Goal: Task Accomplishment & Management: Manage account settings

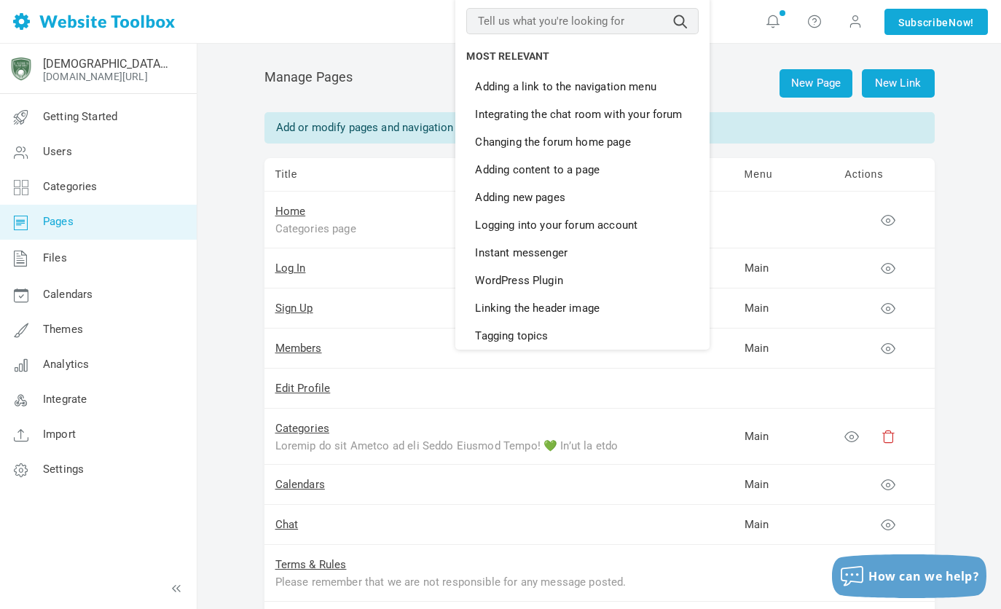
click at [604, 20] on input "text" at bounding box center [582, 21] width 232 height 26
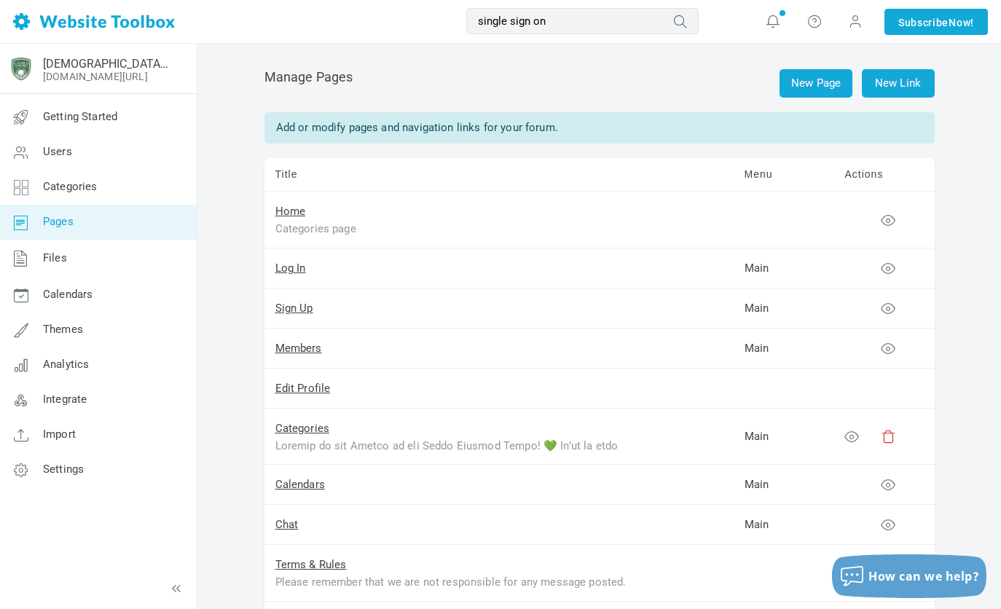
type input "single sign on"
click at [699, 11] on button "submit" at bounding box center [699, 11] width 0 height 0
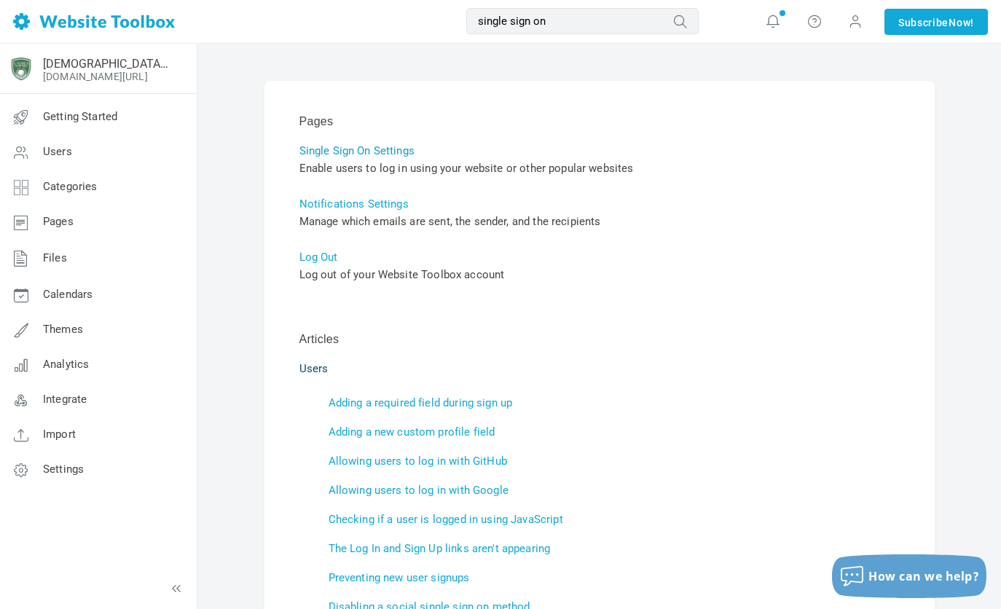
click at [348, 152] on link "Single Sign On Settings" at bounding box center [357, 150] width 115 height 13
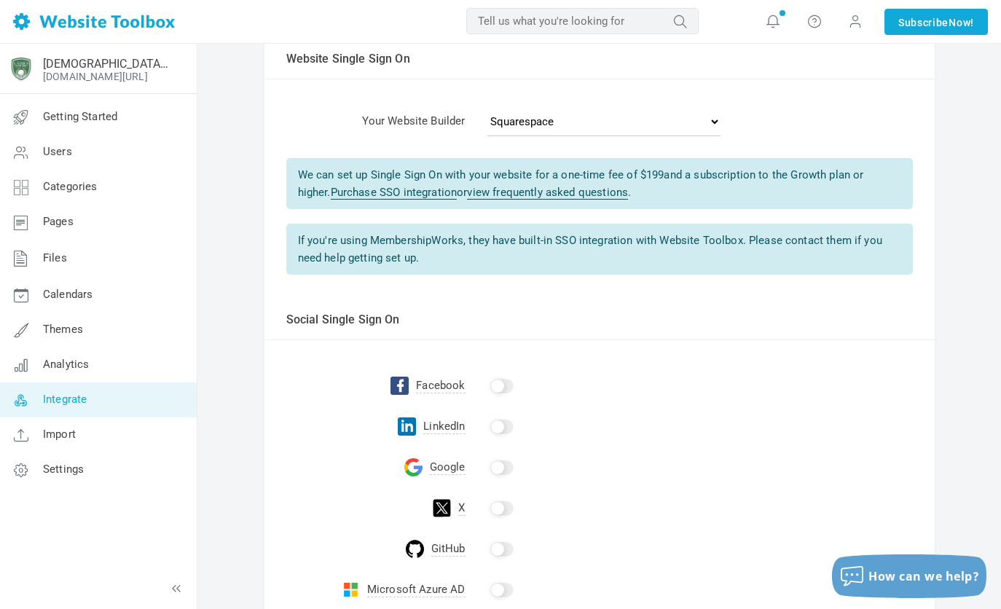
scroll to position [59, 0]
click at [501, 390] on input "checkbox" at bounding box center [501, 387] width 23 height 15
checkbox input "true"
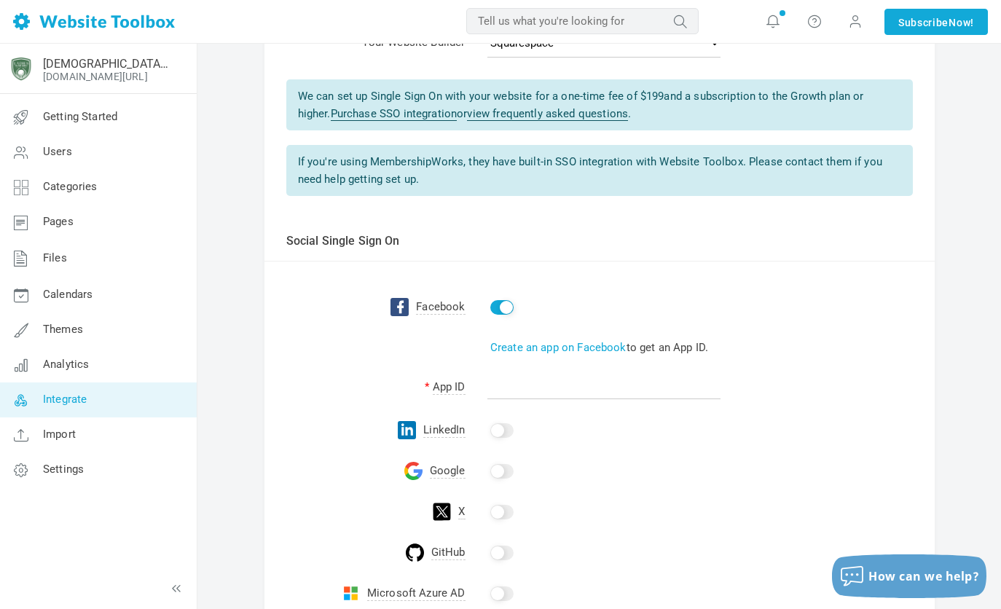
scroll to position [144, 0]
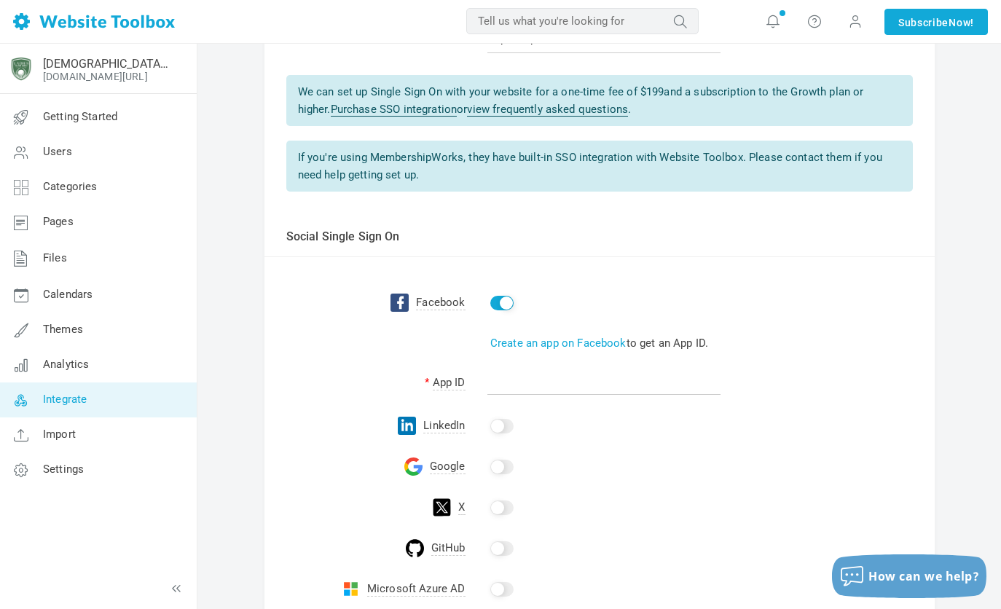
click at [503, 468] on input "checkbox" at bounding box center [501, 467] width 23 height 15
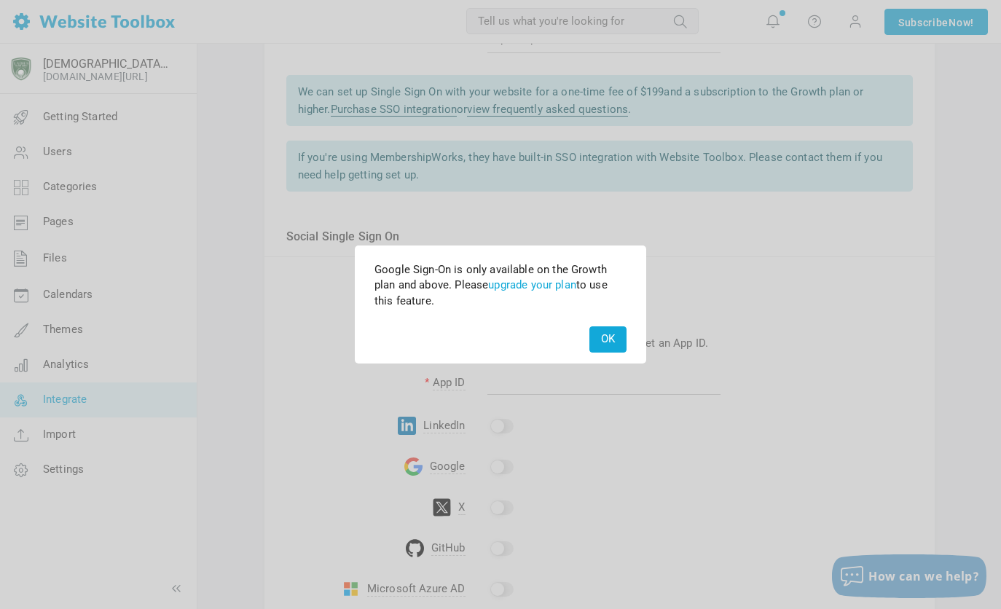
click at [601, 340] on button "OK" at bounding box center [608, 339] width 37 height 26
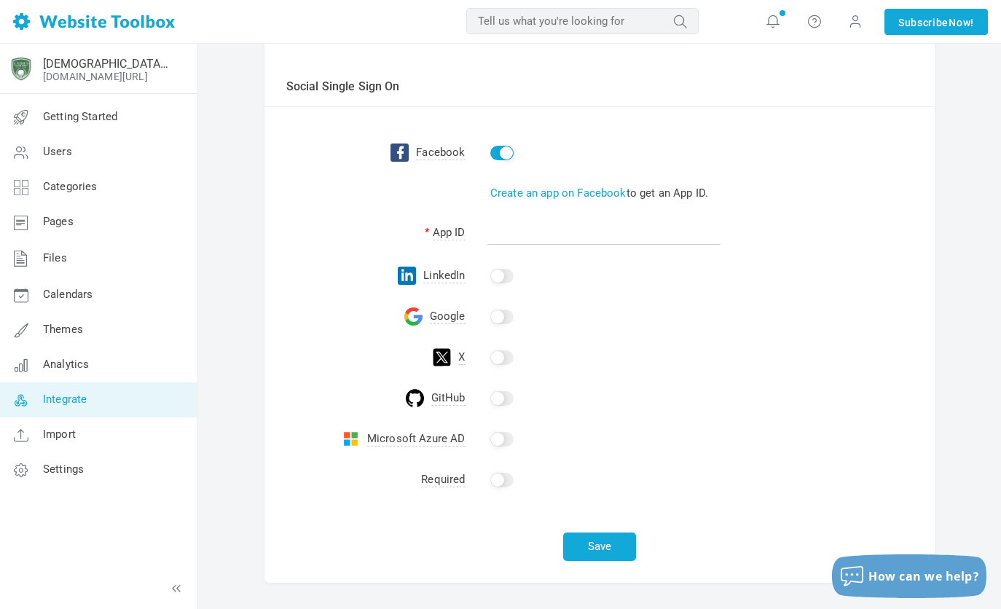
scroll to position [294, 0]
click at [497, 480] on input "checkbox" at bounding box center [501, 479] width 23 height 15
checkbox input "true"
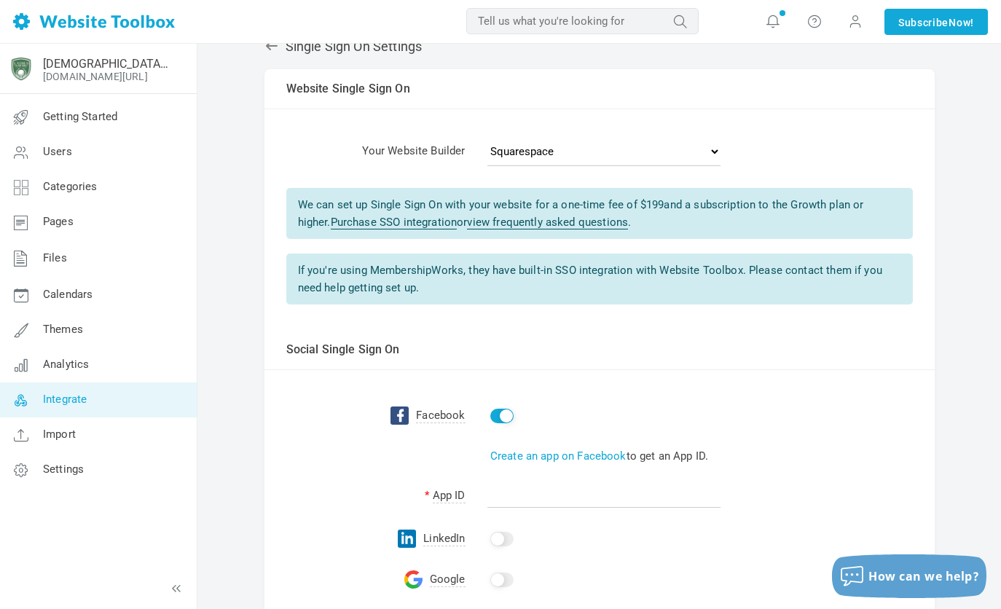
scroll to position [31, 0]
click at [539, 152] on select "- Select One - Other Brilliant Directories CraftCMS Drupal Duda Dynadot Ghost G…" at bounding box center [604, 150] width 233 height 29
click at [611, 108] on td "Website Single Sign On" at bounding box center [600, 89] width 670 height 40
click at [767, 21] on icon at bounding box center [773, 21] width 15 height 16
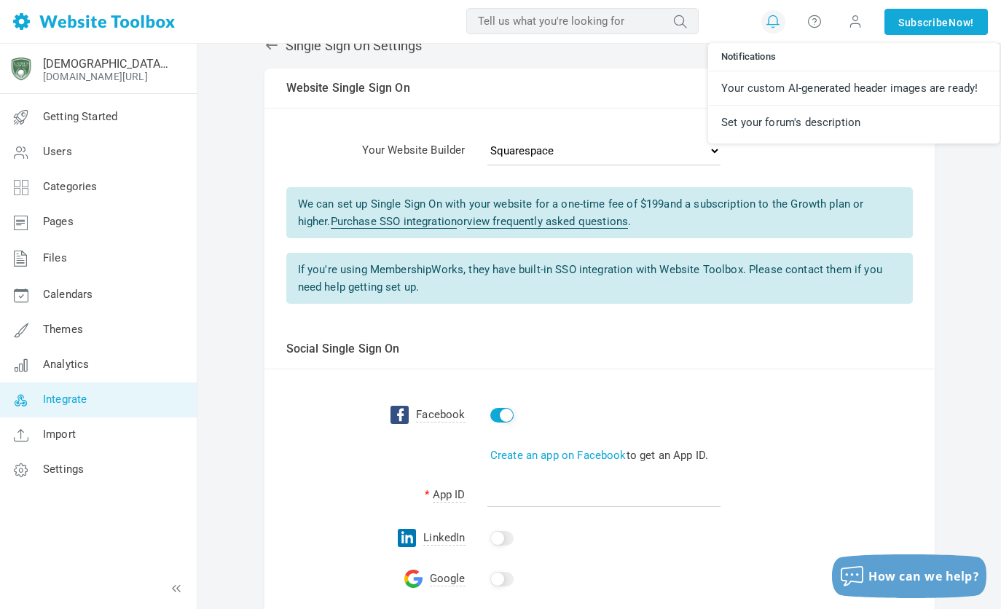
click at [599, 90] on td "Website Single Sign On" at bounding box center [600, 89] width 670 height 40
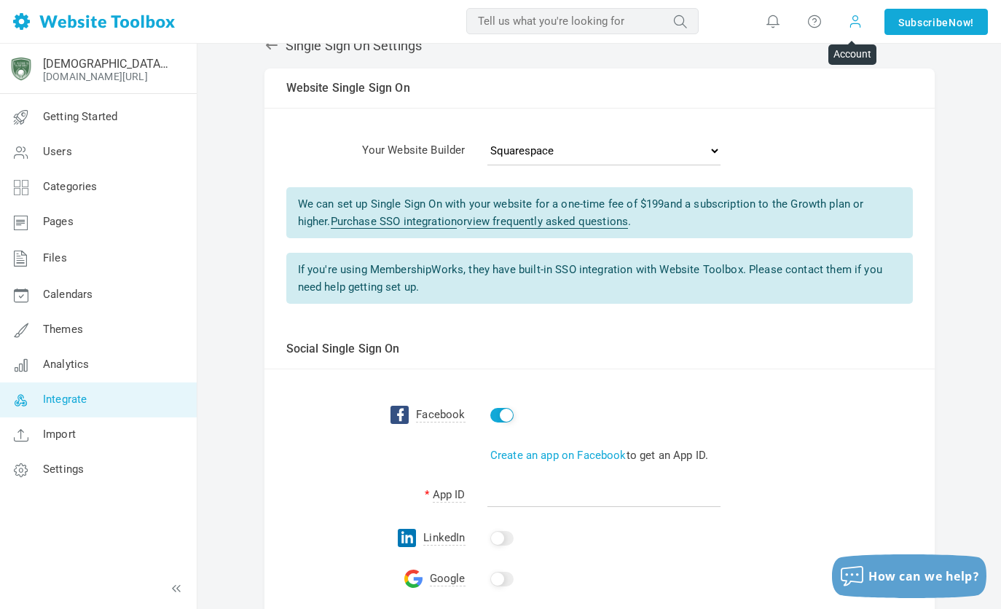
click at [850, 16] on span at bounding box center [855, 21] width 15 height 16
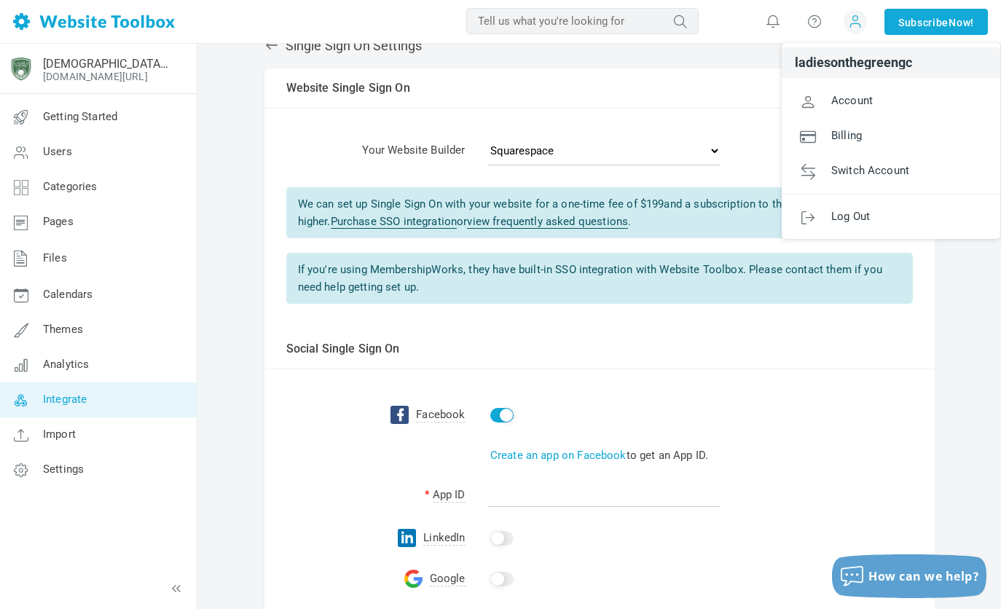
click at [707, 63] on div "Single Sign On Settings Albums Enable Calendar Enable Chat Room Enable Settings…" at bounding box center [600, 452] width 692 height 858
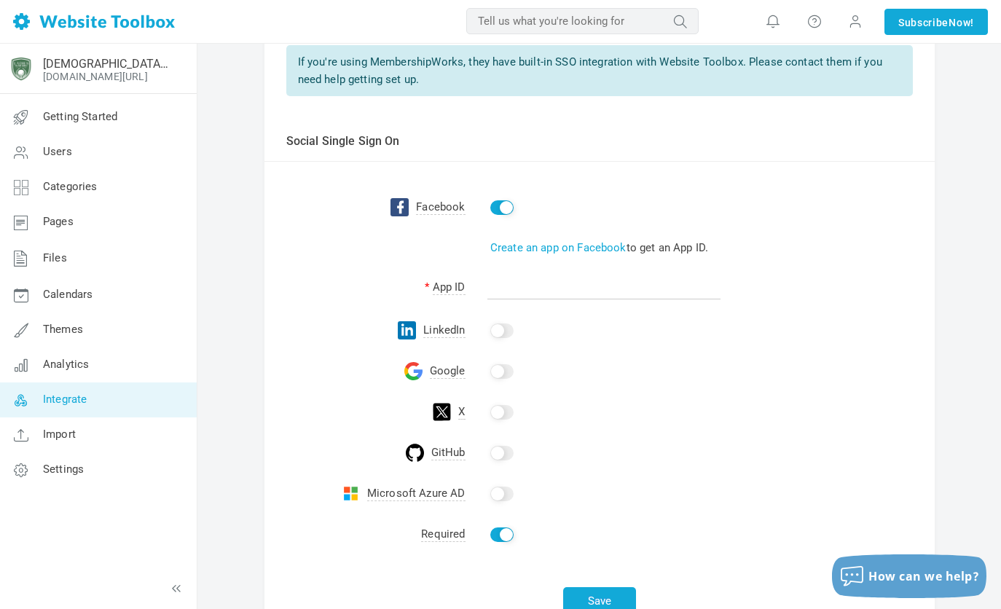
scroll to position [240, 0]
click at [498, 375] on input "checkbox" at bounding box center [501, 371] width 23 height 15
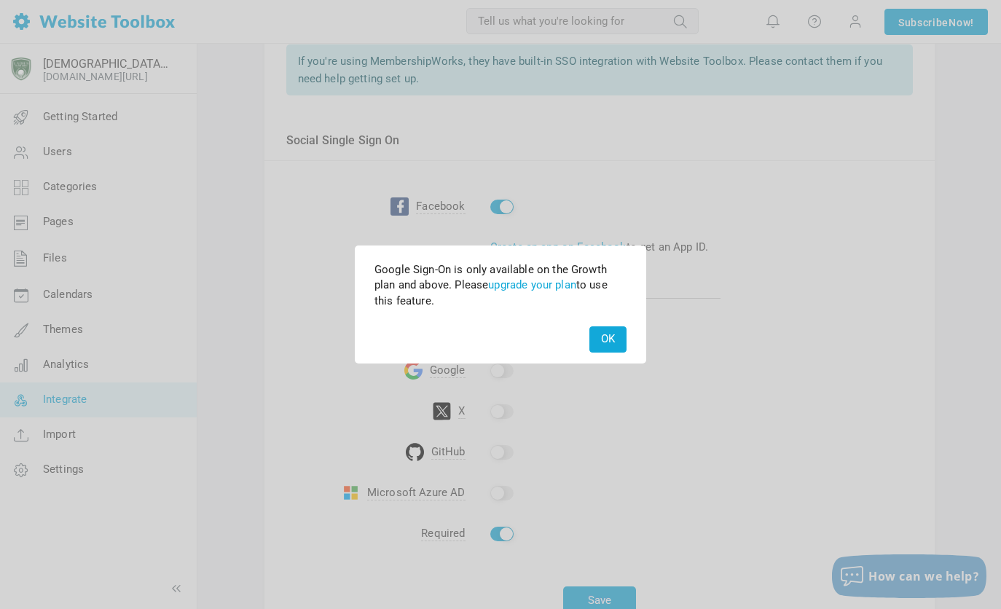
click at [609, 335] on button "OK" at bounding box center [608, 339] width 37 height 26
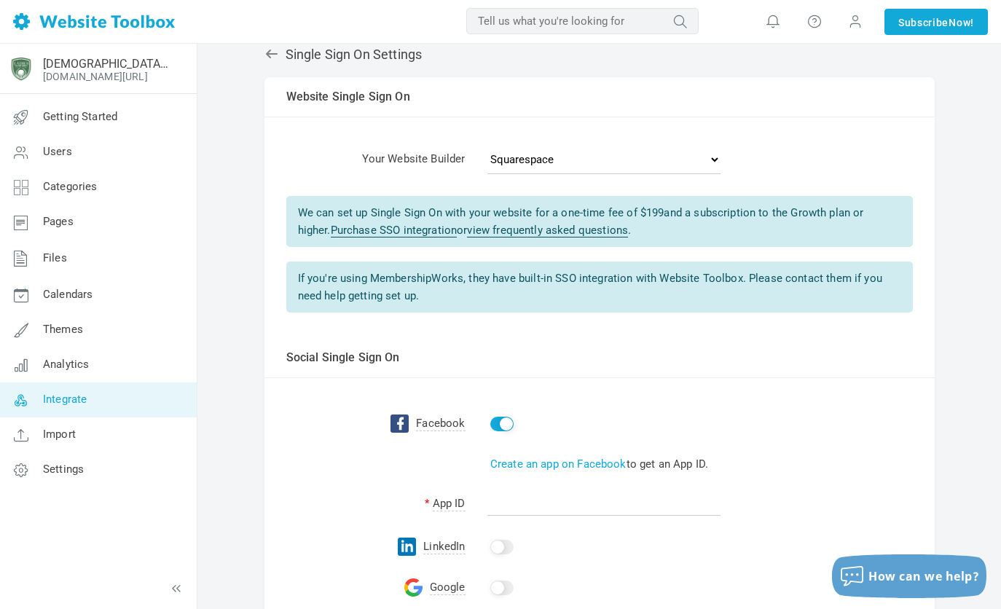
scroll to position [0, 0]
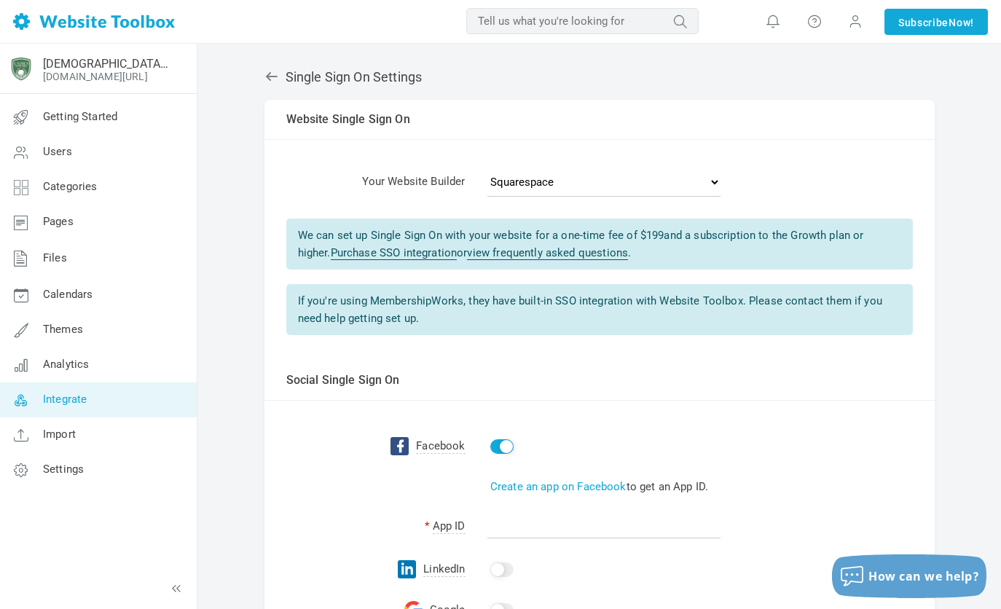
click at [477, 250] on link "view frequently asked questions" at bounding box center [547, 253] width 161 height 14
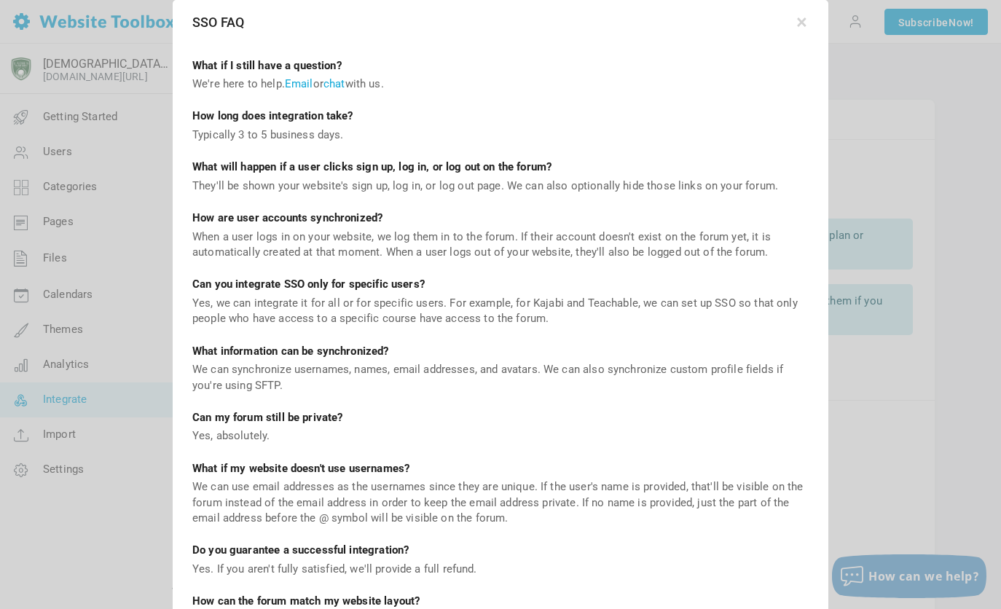
click at [909, 327] on div at bounding box center [500, 304] width 1001 height 609
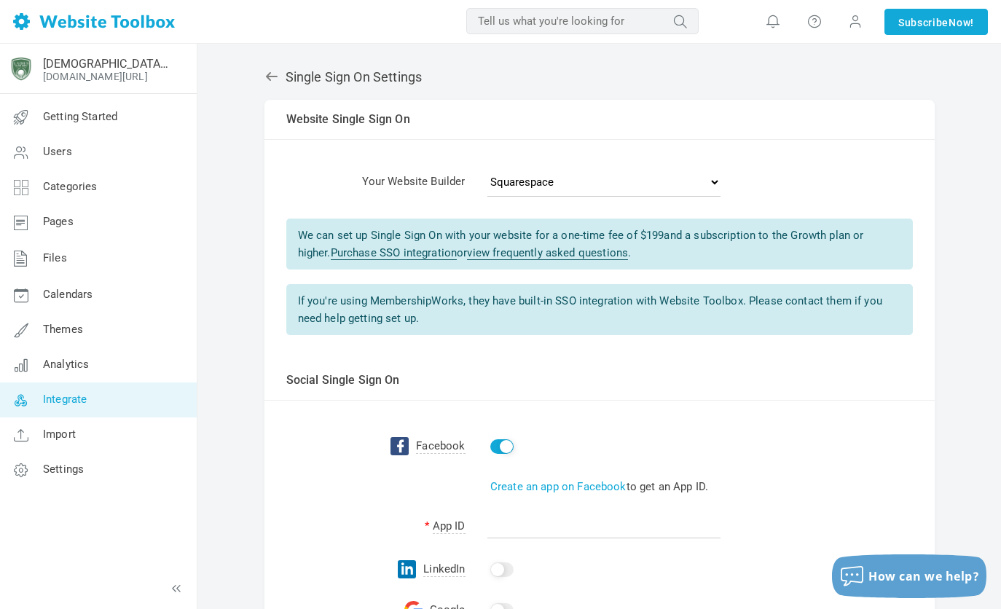
click at [396, 251] on link "Purchase SSO integration" at bounding box center [394, 253] width 127 height 14
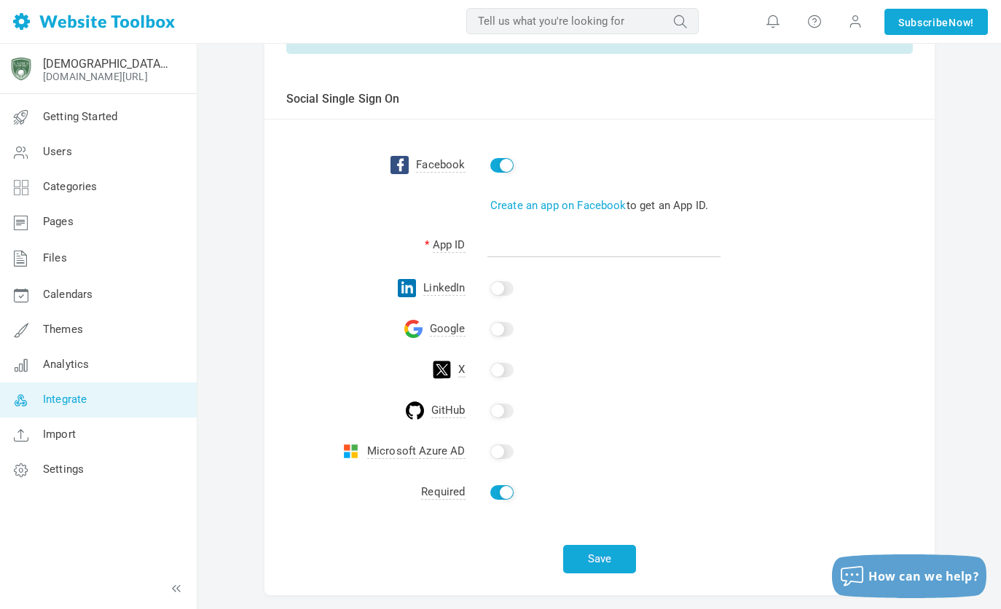
scroll to position [283, 0]
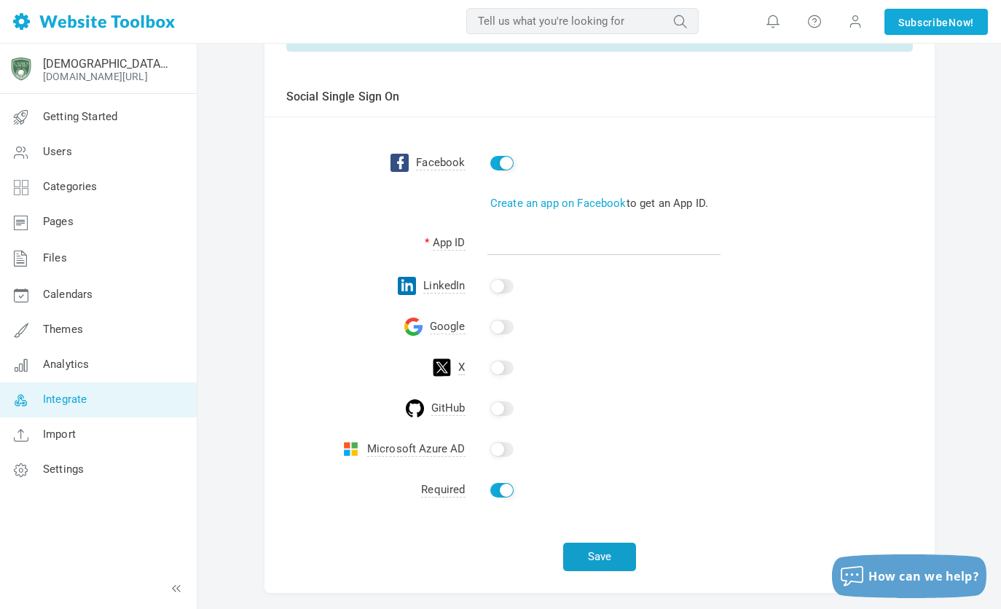
click at [595, 558] on button "Save" at bounding box center [599, 557] width 73 height 28
click at [583, 205] on link "Create an app on Facebook" at bounding box center [558, 203] width 136 height 13
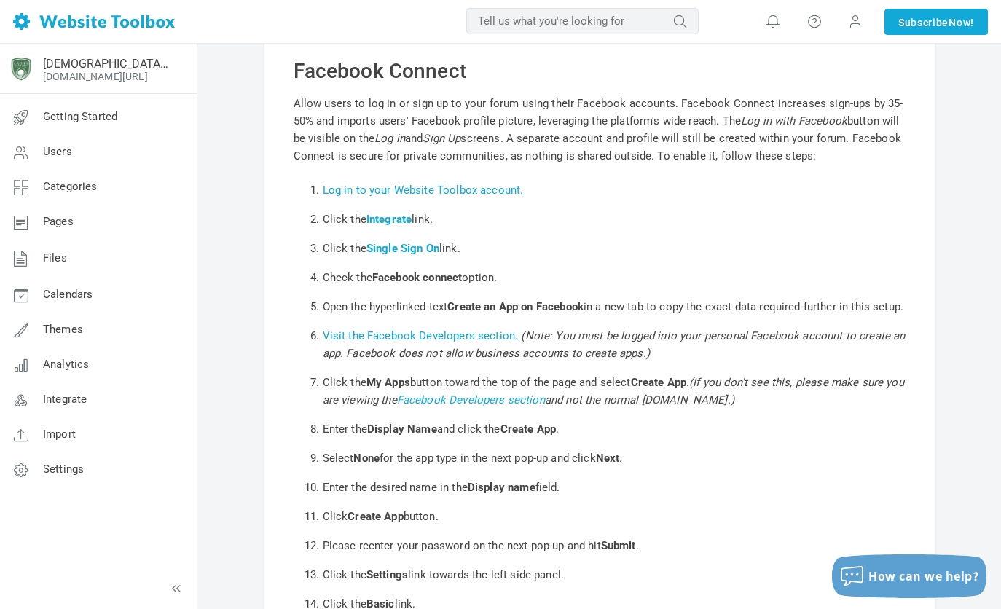
scroll to position [85, 0]
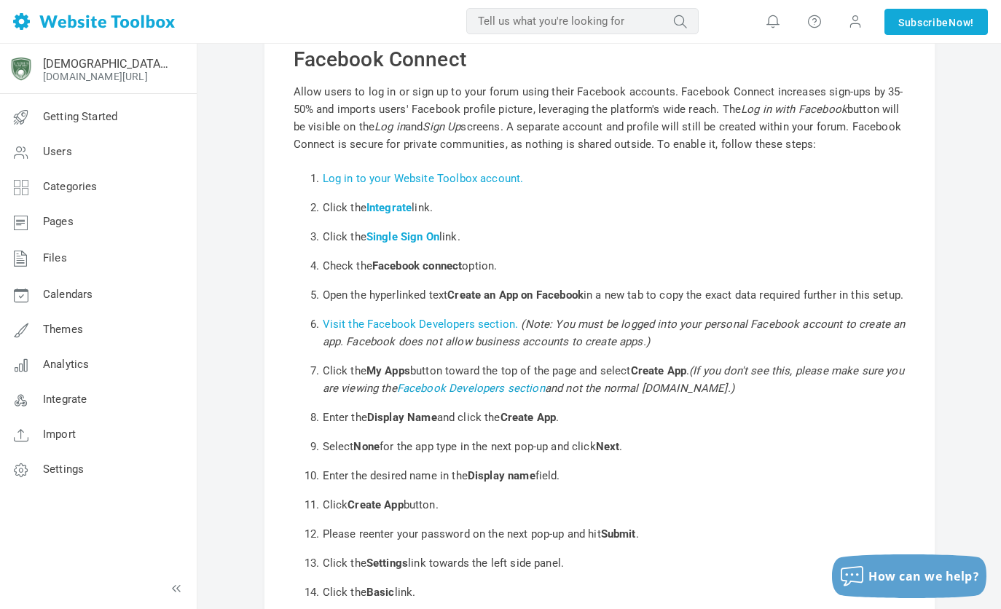
click at [462, 395] on link "Facebook Developers section" at bounding box center [471, 388] width 148 height 13
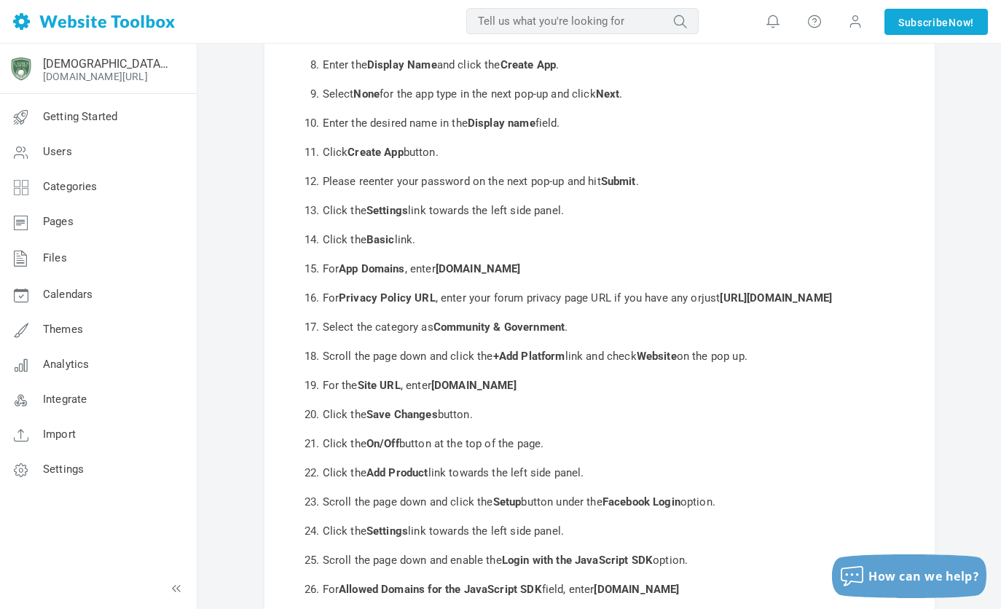
scroll to position [387, 0]
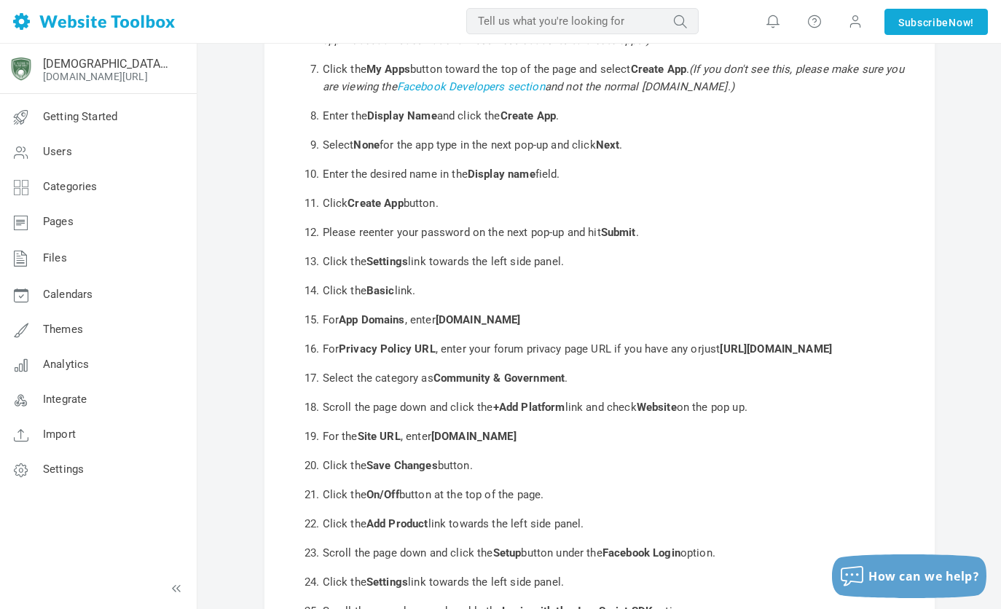
drag, startPoint x: 524, startPoint y: 386, endPoint x: 324, endPoint y: 392, distance: 200.5
click at [324, 364] on li "For Privacy Policy URL , enter your forum privacy page URL if you have any or j…" at bounding box center [614, 349] width 583 height 29
copy b "https://forum.ladiesonthegreenbr.com/"
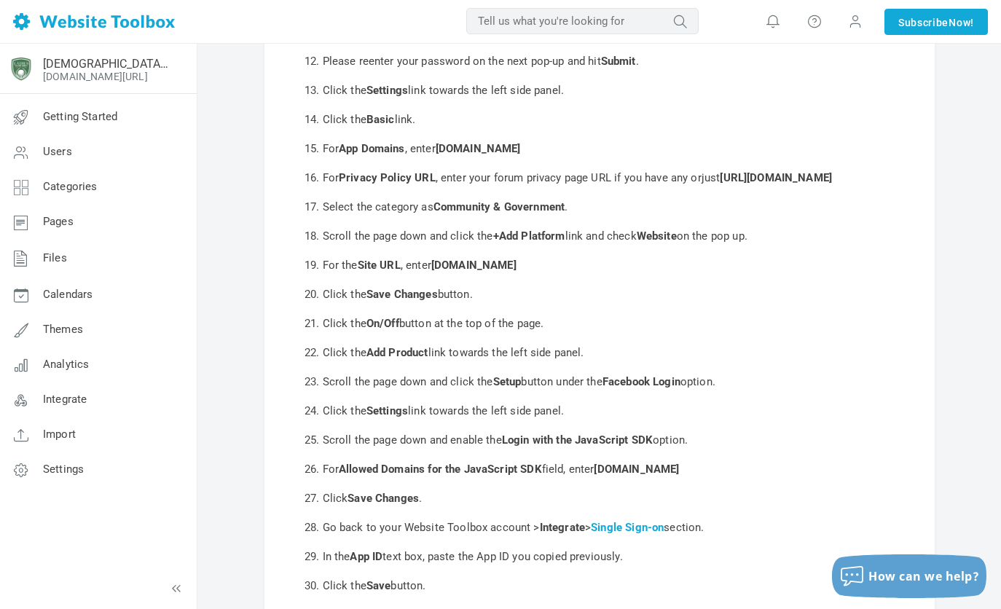
scroll to position [563, 0]
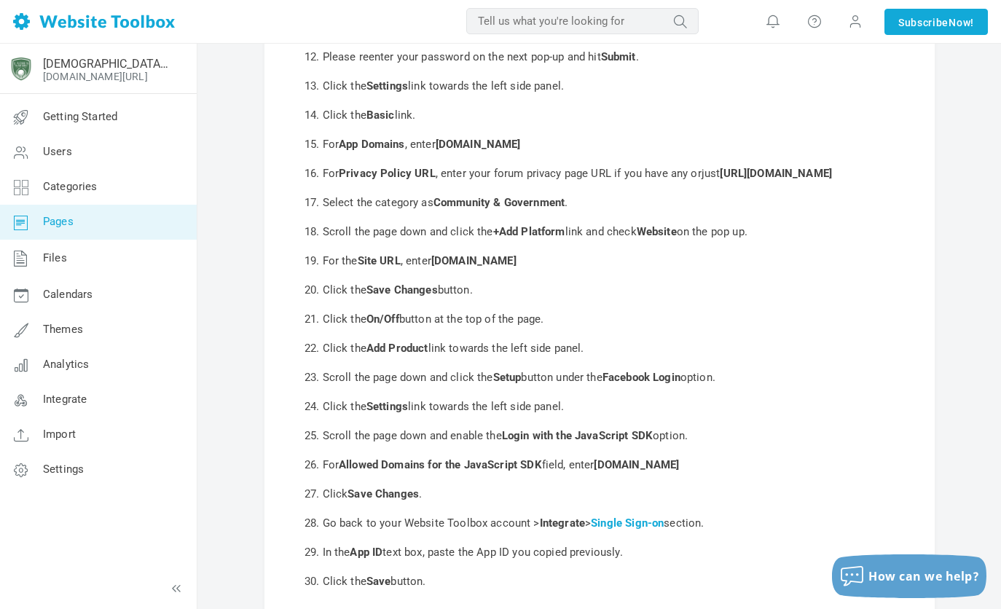
click at [71, 219] on span "Pages" at bounding box center [58, 221] width 31 height 13
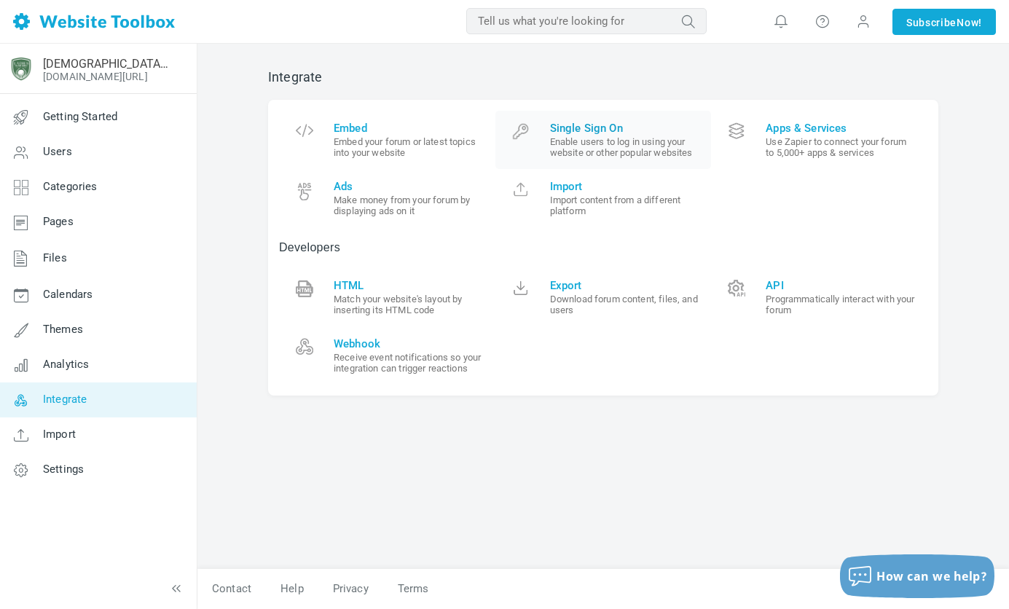
click at [607, 124] on span "Single Sign On" at bounding box center [625, 128] width 151 height 13
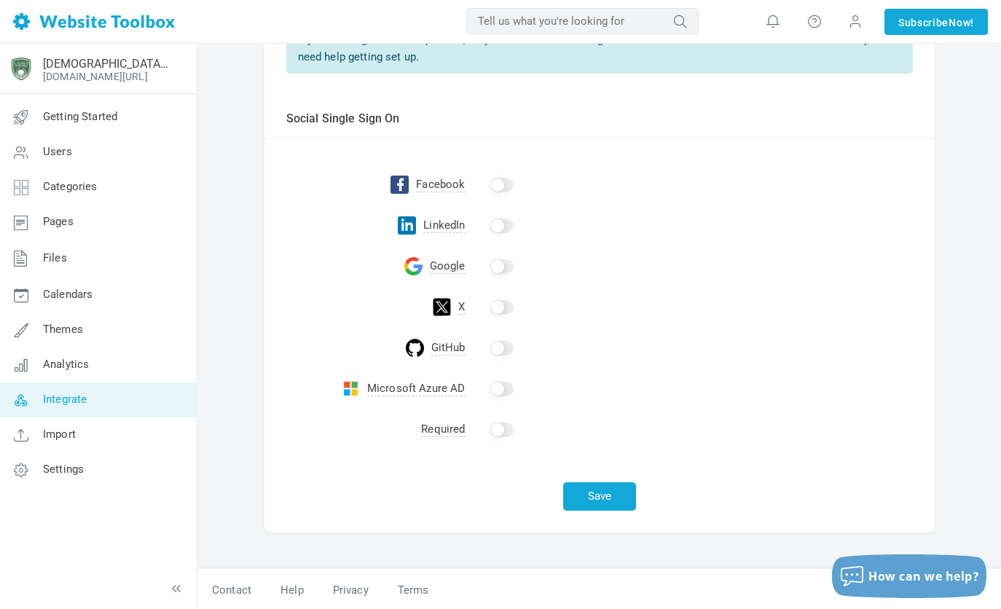
scroll to position [263, 0]
click at [501, 184] on input "checkbox" at bounding box center [501, 183] width 23 height 15
checkbox input "true"
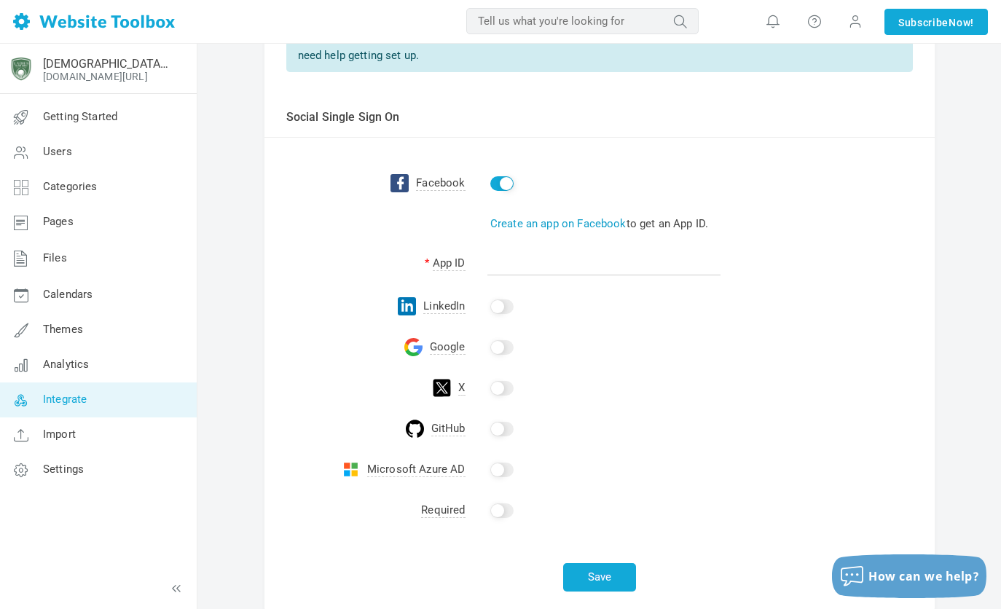
click at [554, 227] on link "Create an app on Facebook" at bounding box center [558, 223] width 136 height 13
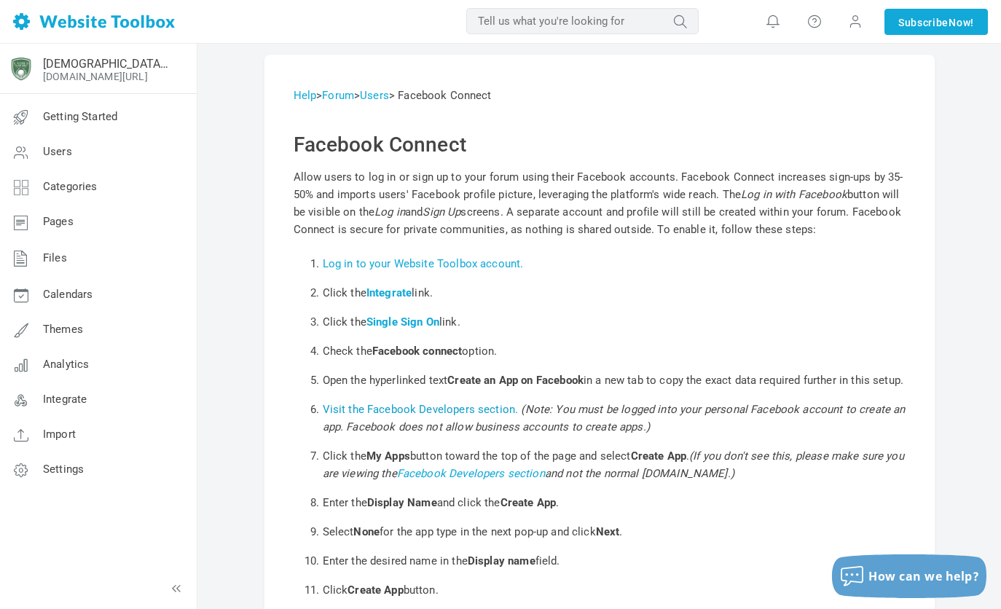
click at [456, 416] on link "Visit the Facebook Developers section." at bounding box center [421, 409] width 196 height 13
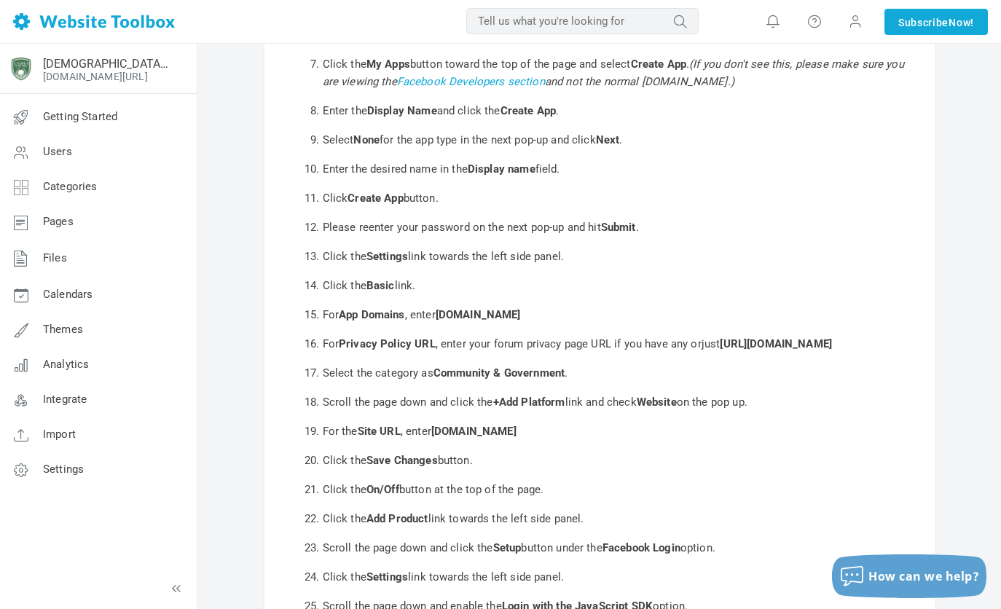
scroll to position [398, 0]
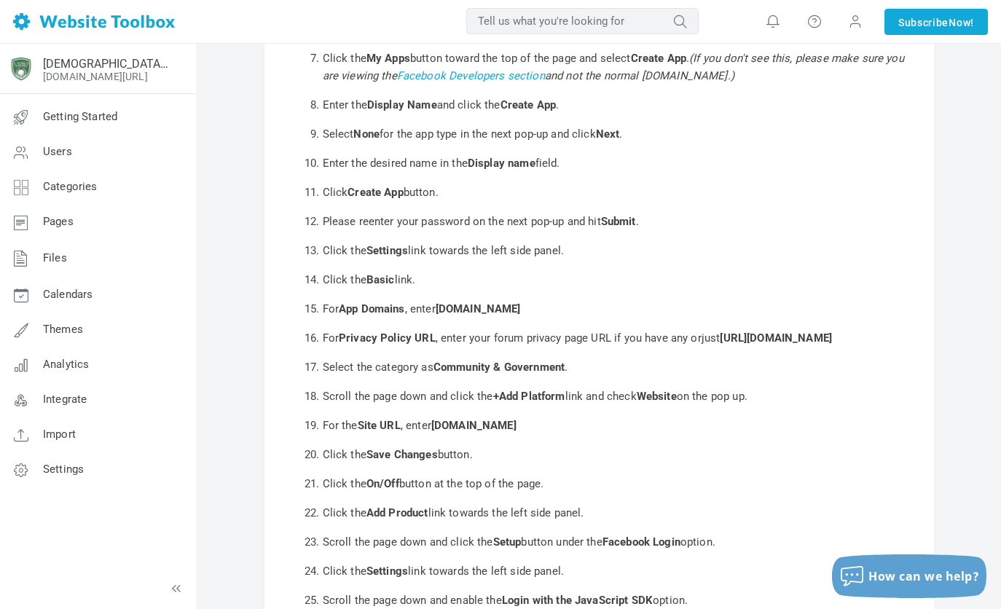
drag, startPoint x: 445, startPoint y: 328, endPoint x: 574, endPoint y: 305, distance: 131.0
click at [574, 305] on ol "Log in to your Website Toolbox account. Click the Integrate link. Click the Sin…" at bounding box center [600, 306] width 612 height 910
drag, startPoint x: 574, startPoint y: 305, endPoint x: 622, endPoint y: 314, distance: 48.9
click at [622, 314] on li "For App Domains , enter forum.ladiesonthegreenbr.com" at bounding box center [614, 308] width 583 height 29
drag, startPoint x: 600, startPoint y: 328, endPoint x: 442, endPoint y: 333, distance: 158.2
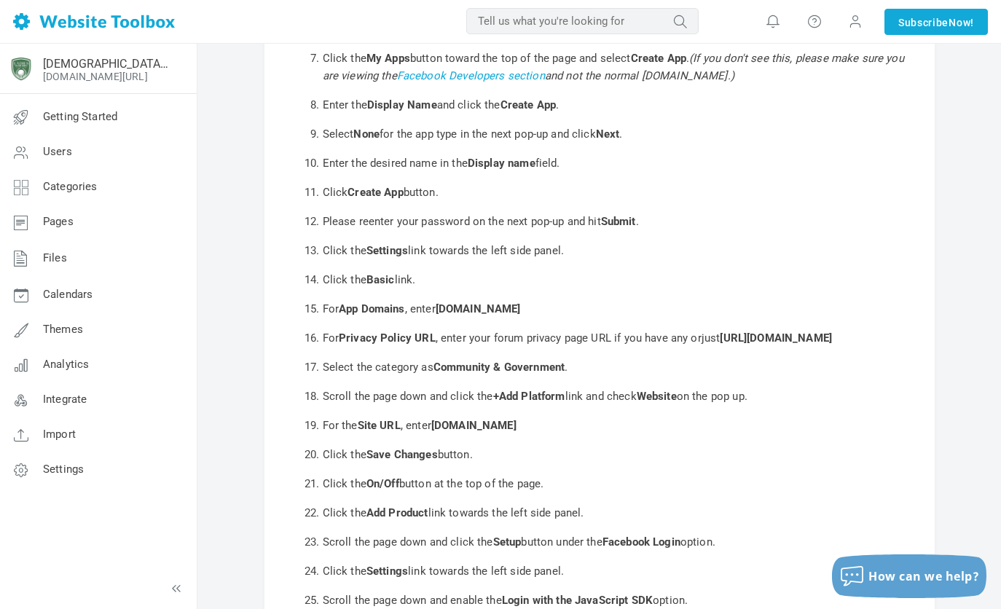
click at [442, 324] on li "For App Domains , enter forum.ladiesonthegreenbr.com" at bounding box center [614, 308] width 583 height 29
copy b "forum.ladiesonthegreenbr.com"
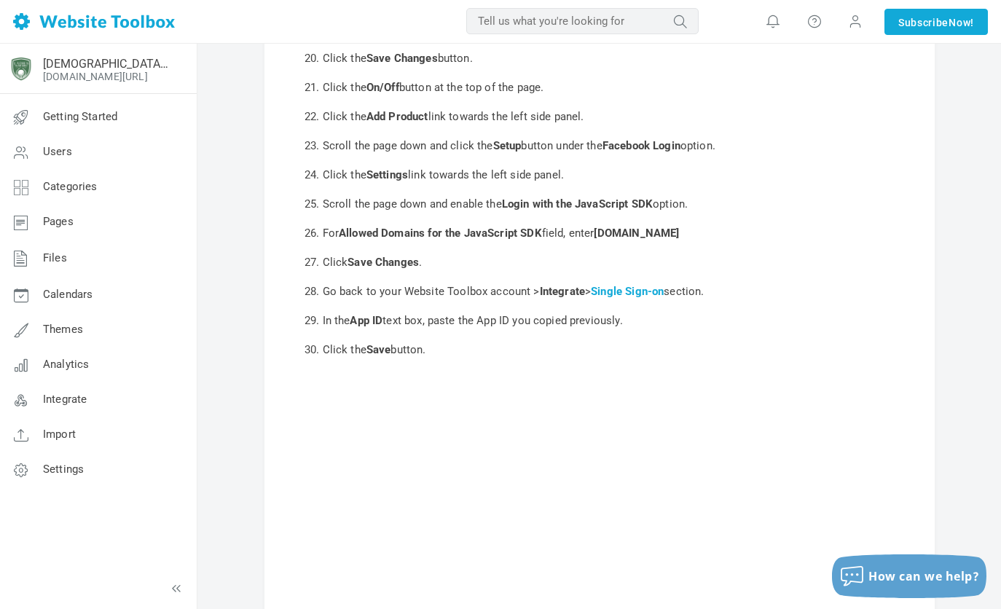
scroll to position [792, 0]
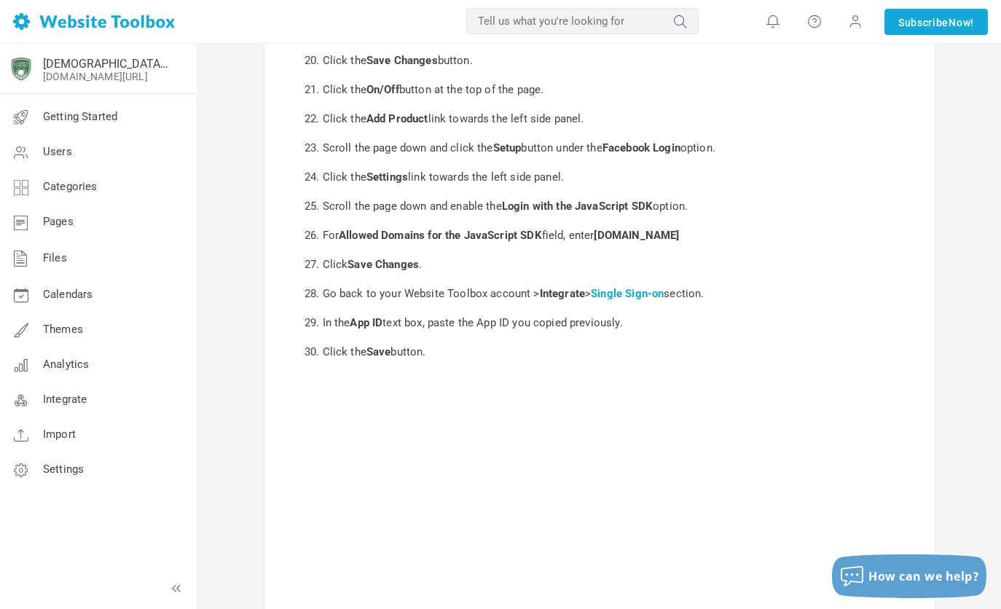
drag, startPoint x: 606, startPoint y: 272, endPoint x: 713, endPoint y: 270, distance: 107.9
click at [679, 242] on b "forum.ladiesonthegreenbr.com" at bounding box center [636, 235] width 85 height 13
drag, startPoint x: 713, startPoint y: 270, endPoint x: 779, endPoint y: 264, distance: 65.8
click at [779, 250] on li "For Allowed Domains for the JavaScript SDK field, enter forum.ladiesonthegreenb…" at bounding box center [614, 235] width 583 height 29
drag, startPoint x: 762, startPoint y: 270, endPoint x: 601, endPoint y: 273, distance: 161.1
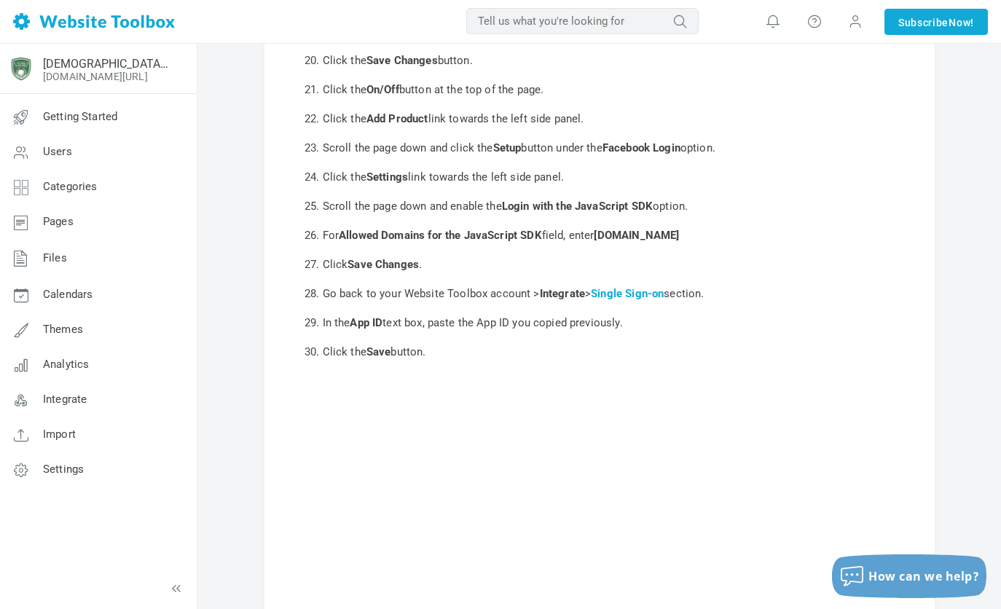
click at [601, 250] on li "For Allowed Domains for the JavaScript SDK field, enter forum.ladiesonthegreenb…" at bounding box center [614, 235] width 583 height 29
copy b "forum.ladiesonthegreenbr.com"
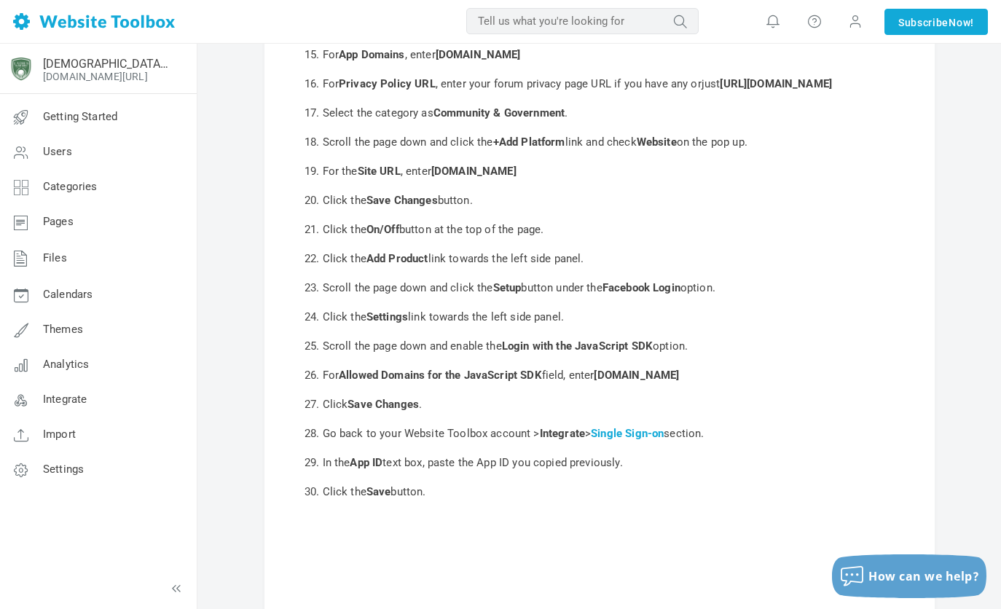
scroll to position [655, 0]
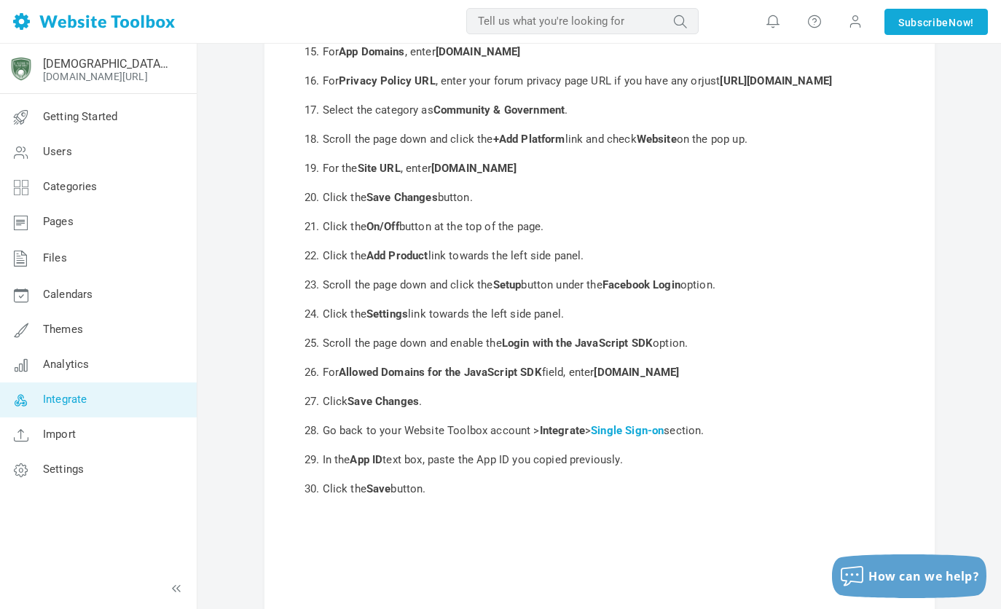
click at [110, 407] on link "Integrate" at bounding box center [97, 400] width 197 height 35
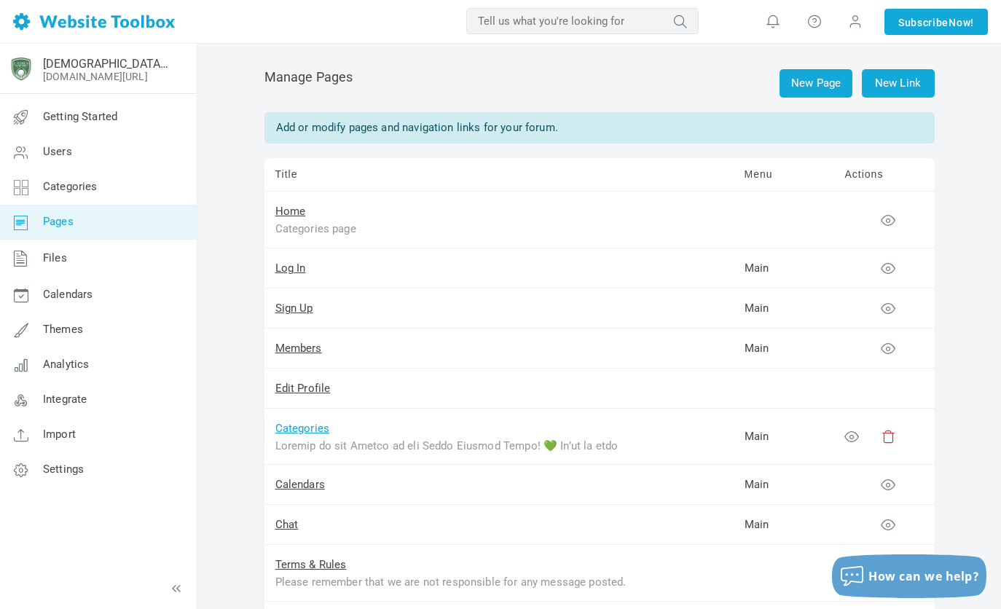
click at [295, 428] on link "Categories" at bounding box center [302, 428] width 55 height 13
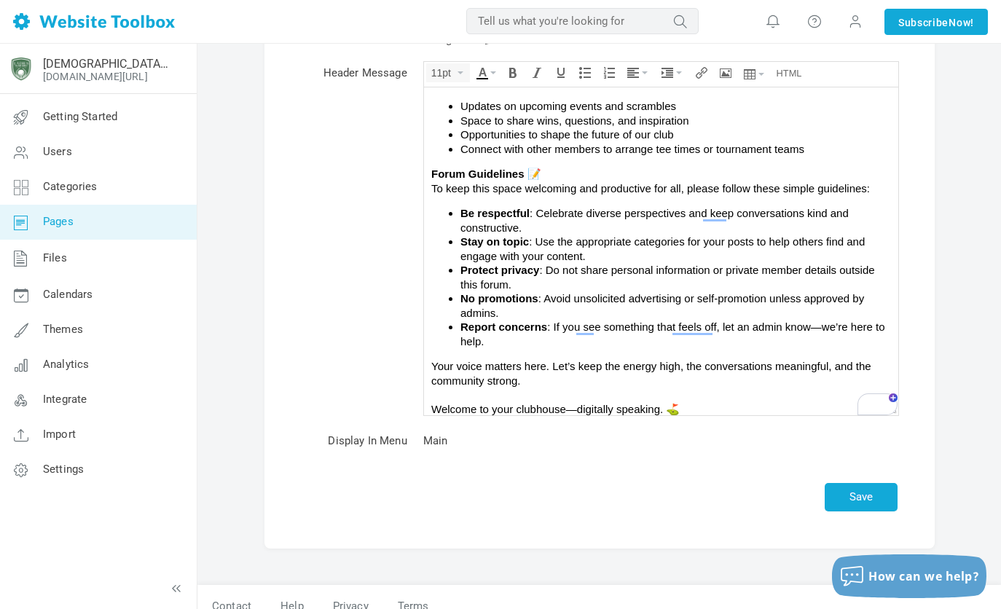
scroll to position [154, 0]
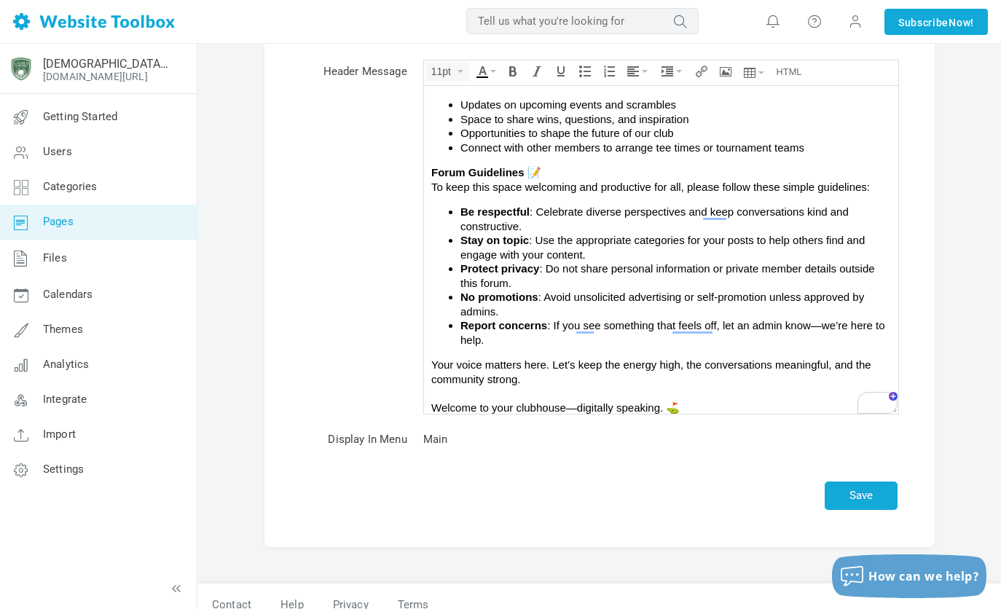
click at [62, 222] on span "Pages" at bounding box center [58, 221] width 31 height 13
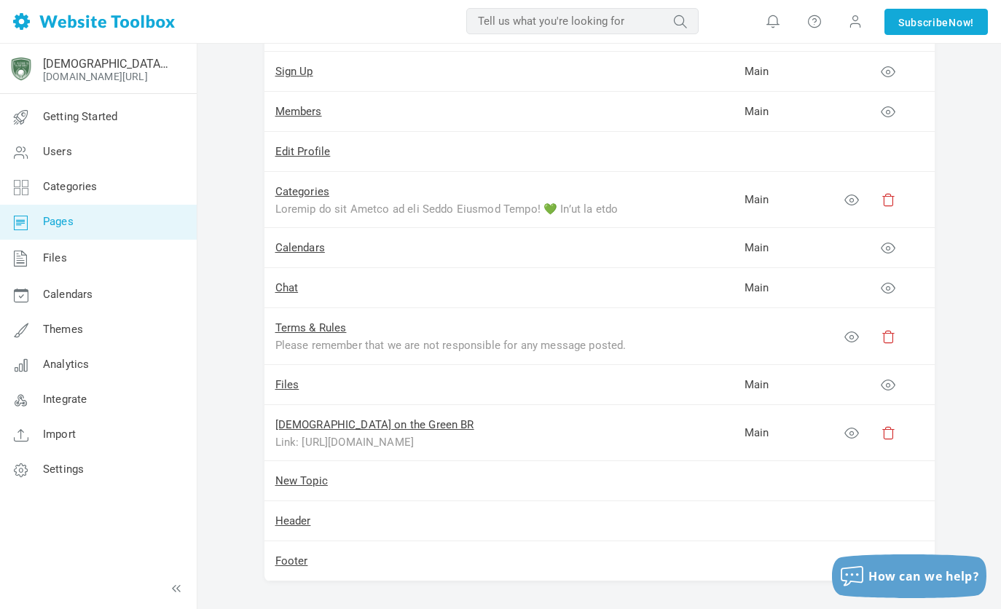
scroll to position [236, 0]
click at [344, 428] on link "[DEMOGRAPHIC_DATA] on the Green BR" at bounding box center [374, 425] width 199 height 13
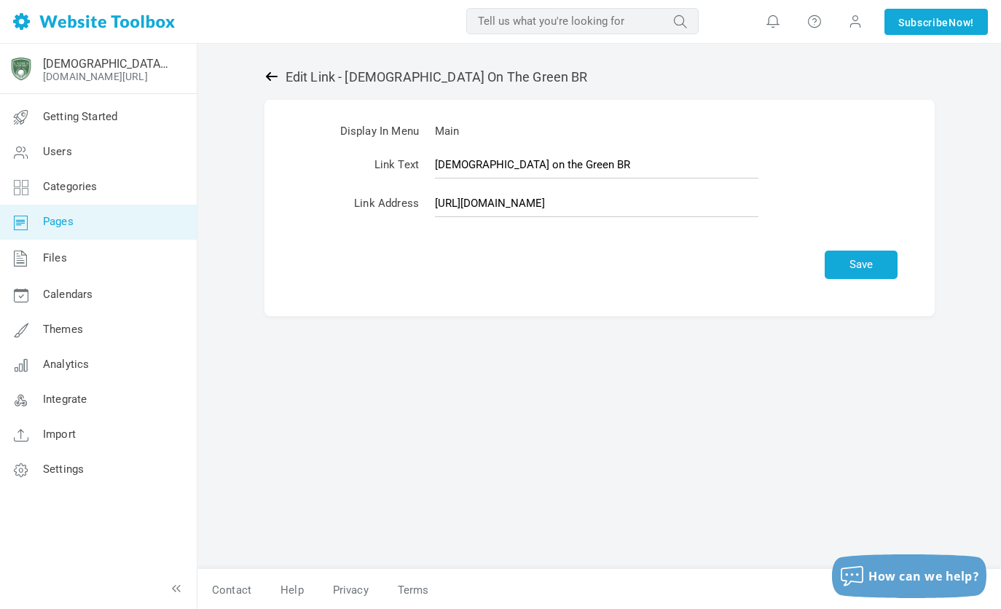
click at [267, 76] on icon at bounding box center [271, 76] width 12 height 9
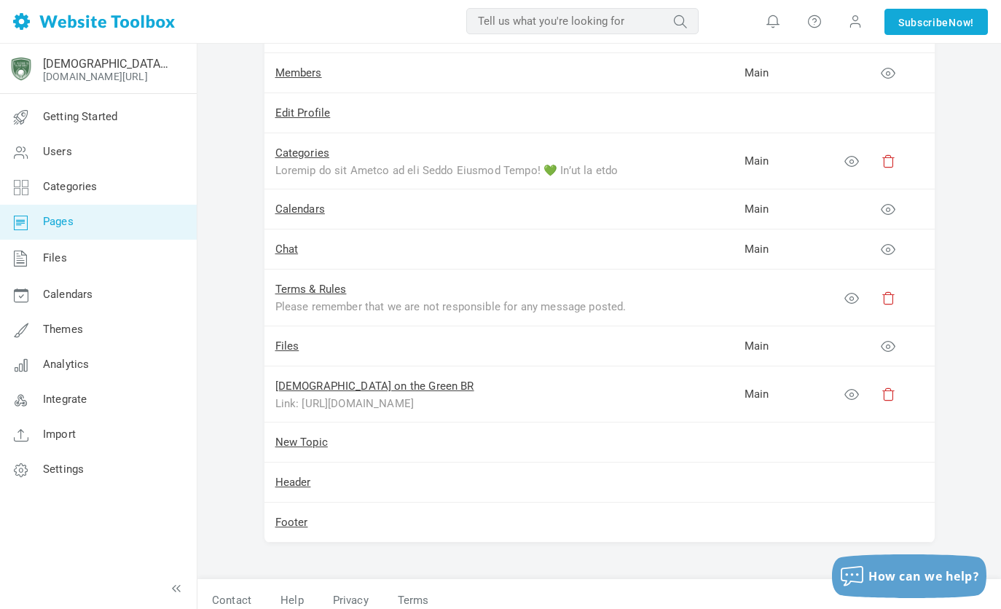
scroll to position [277, 0]
click at [316, 439] on link "New Topic" at bounding box center [301, 440] width 52 height 13
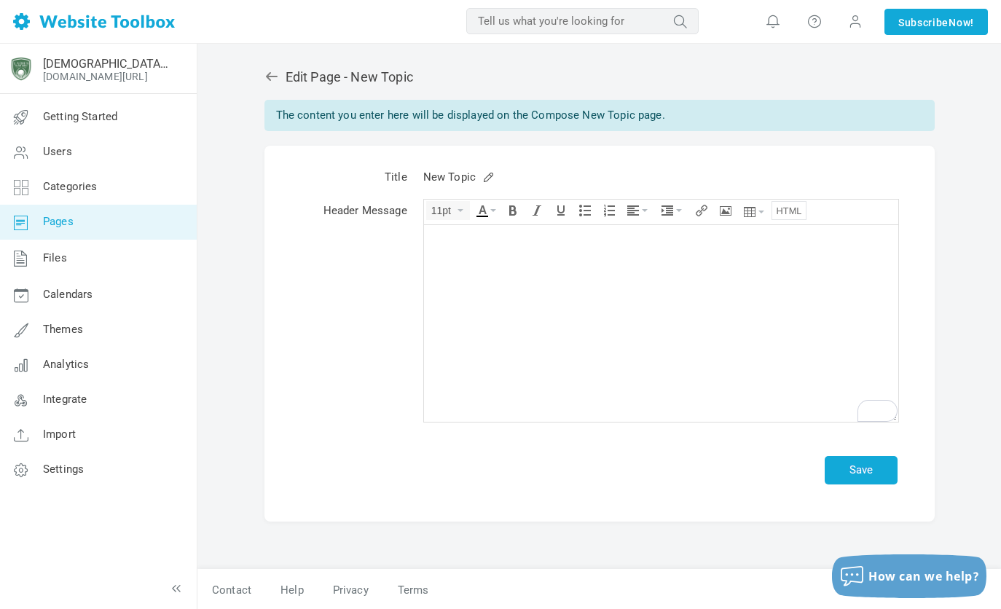
click at [794, 213] on icon "Source code" at bounding box center [790, 211] width 26 height 12
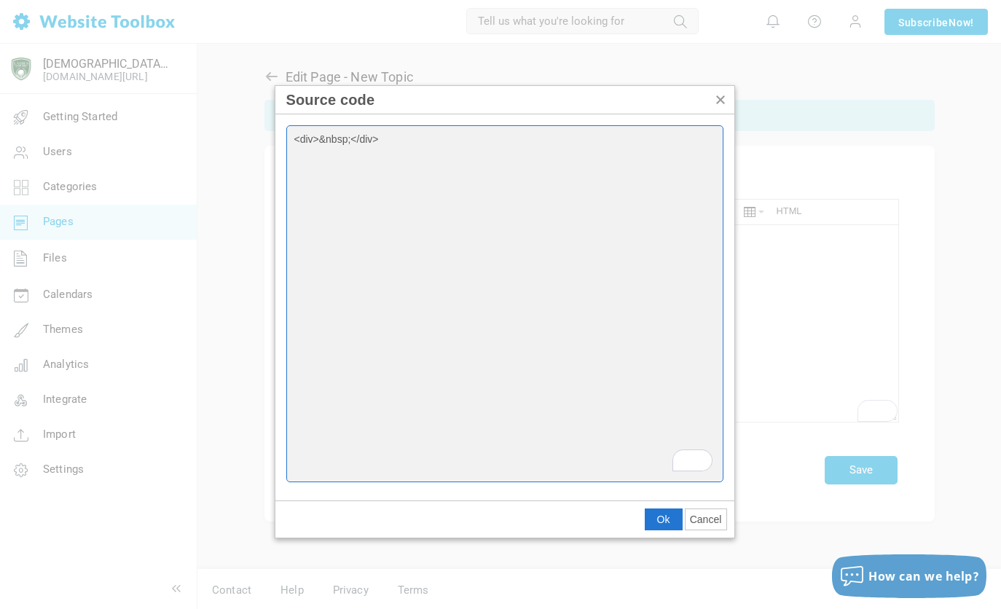
drag, startPoint x: 383, startPoint y: 141, endPoint x: 254, endPoint y: 144, distance: 129.0
click at [254, 144] on body "Loading... MOST RELEVANT MOST RELEVANT Notifications Your custom AI-generated h…" at bounding box center [500, 304] width 1001 height 609
paste textarea "?php header('Content-Type: application/json'); $signed_request = $_POST['signed…"
type textarea "<?php header('Content-Type: application/json'); $signed_request = $_POST['signe…"
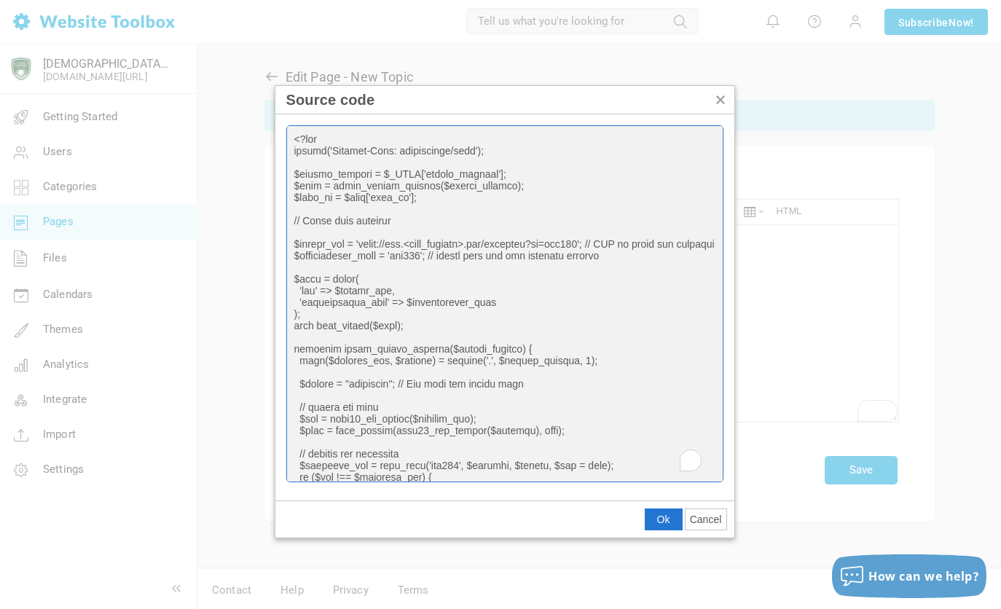
scroll to position [141, 0]
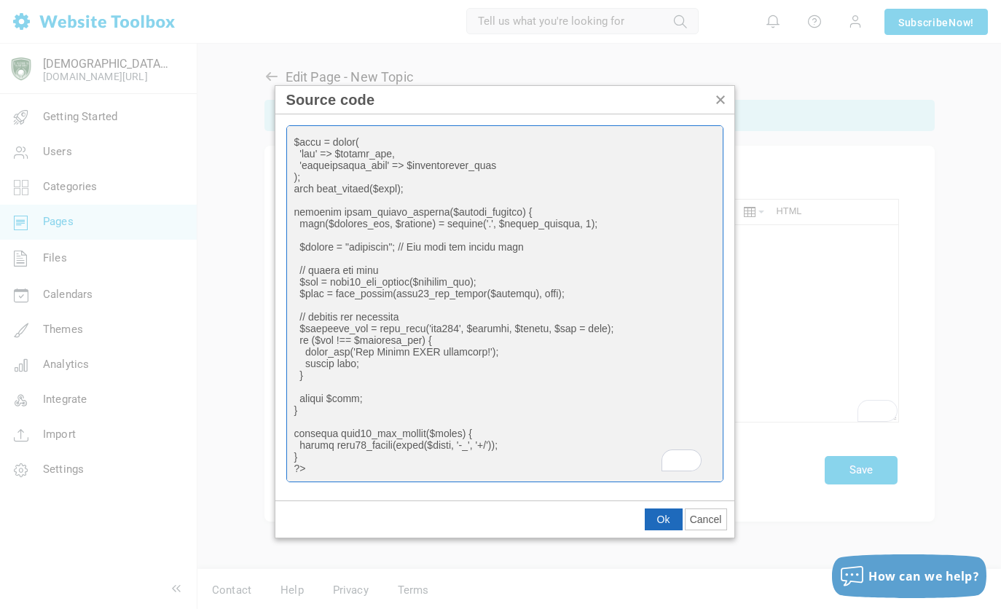
click at [666, 520] on span "Ok" at bounding box center [663, 520] width 13 height 12
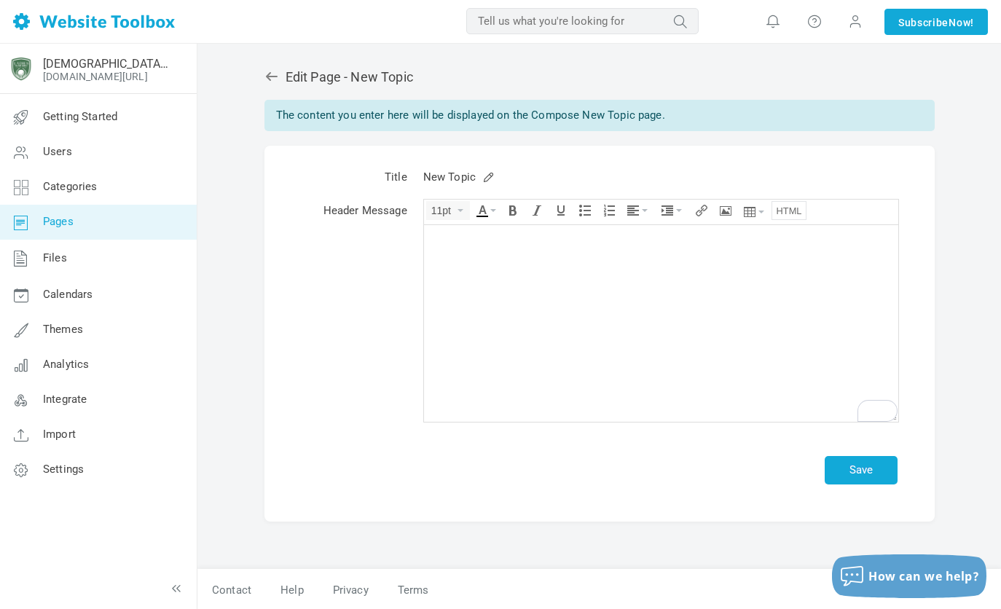
click at [797, 216] on icon "Source code" at bounding box center [790, 211] width 26 height 12
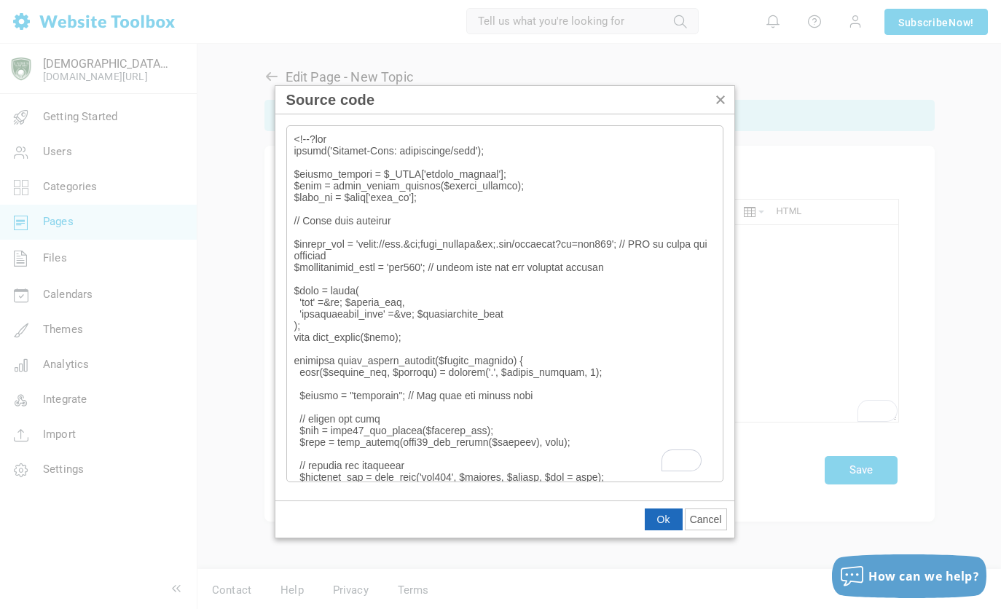
click at [658, 512] on button "Ok" at bounding box center [664, 519] width 36 height 20
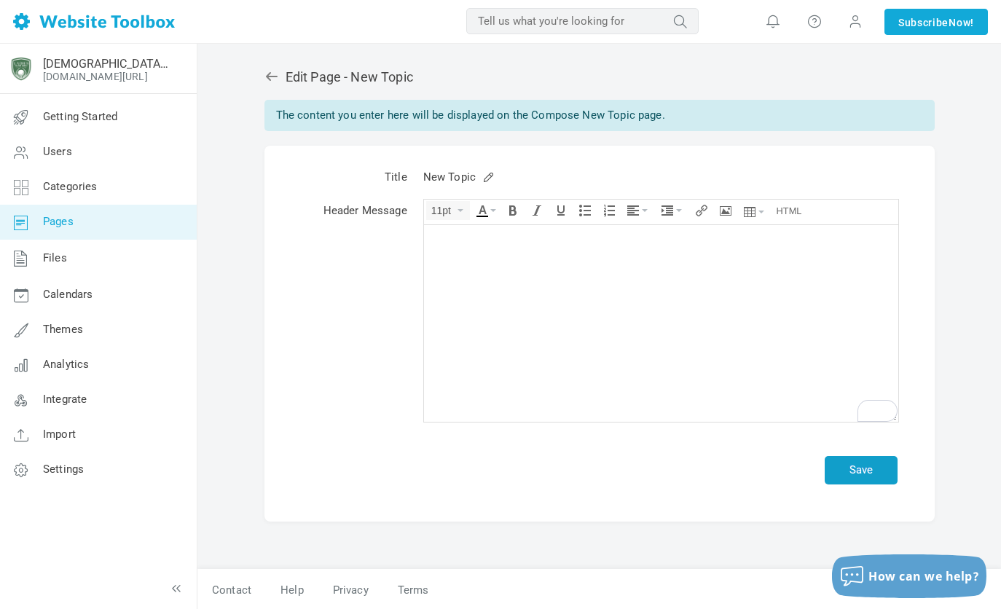
click at [844, 472] on button "Save" at bounding box center [861, 470] width 73 height 28
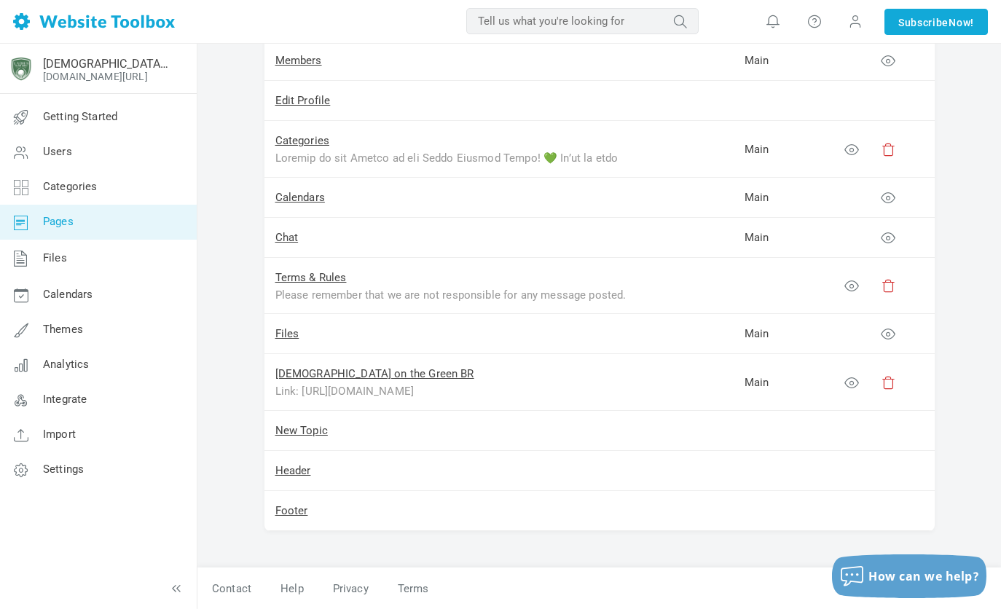
scroll to position [334, 0]
click at [316, 425] on link "New Topic" at bounding box center [301, 430] width 52 height 13
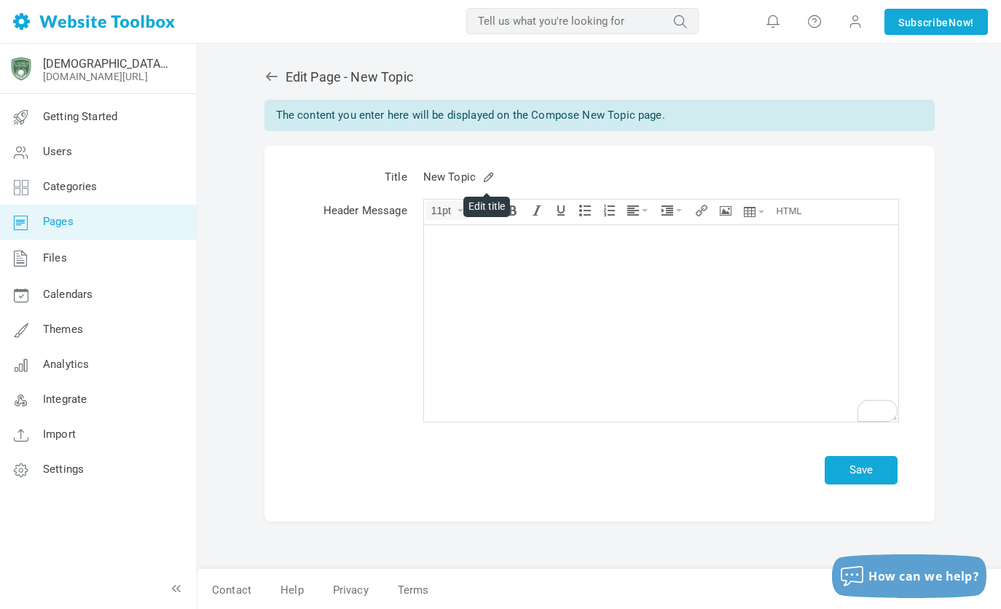
click at [488, 176] on link at bounding box center [488, 176] width 10 height 10
click at [783, 208] on icon "Source code" at bounding box center [790, 211] width 26 height 12
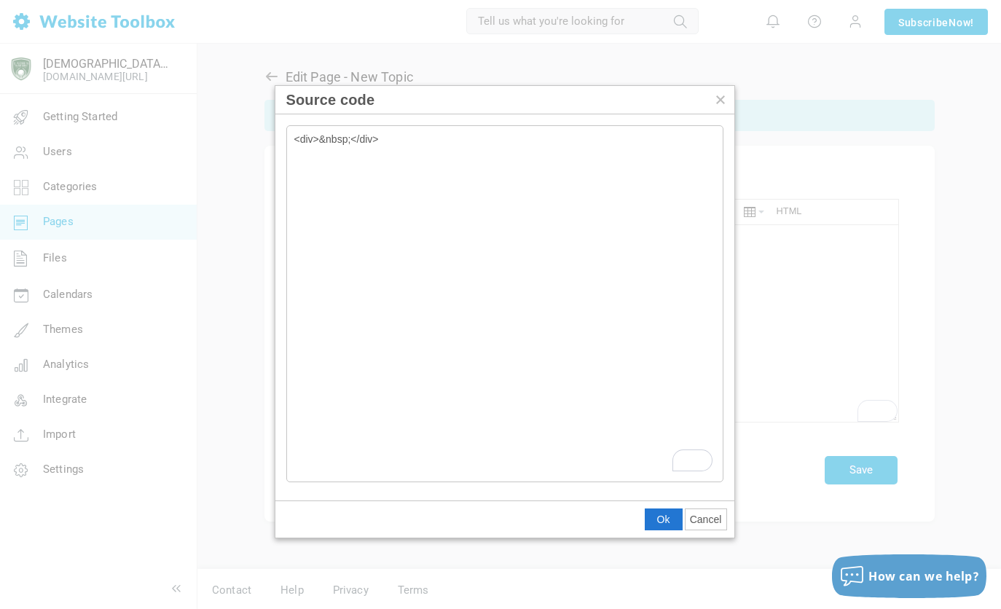
click at [710, 95] on button "Source code" at bounding box center [721, 100] width 28 height 28
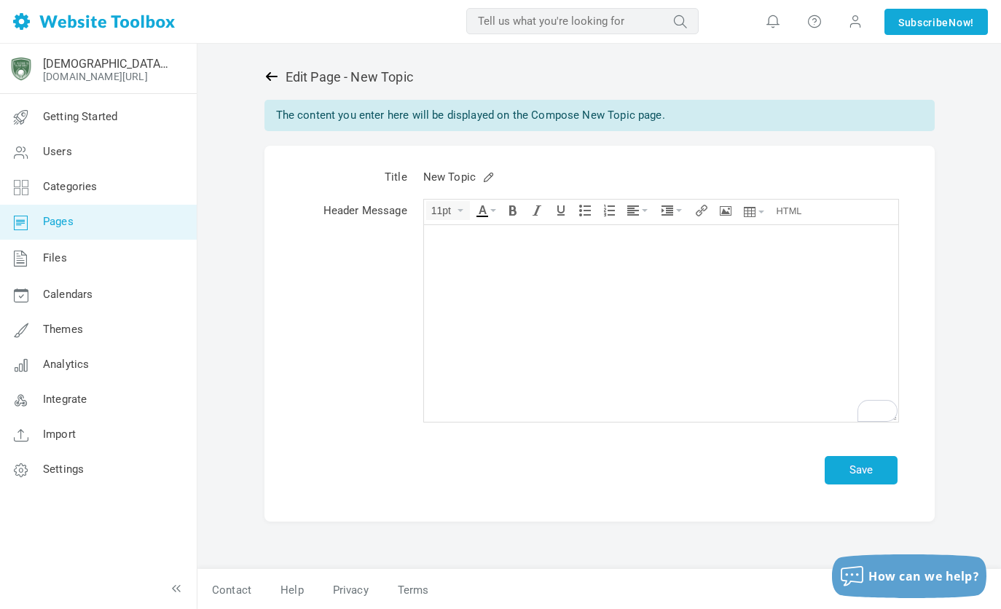
click at [275, 78] on icon at bounding box center [272, 76] width 15 height 15
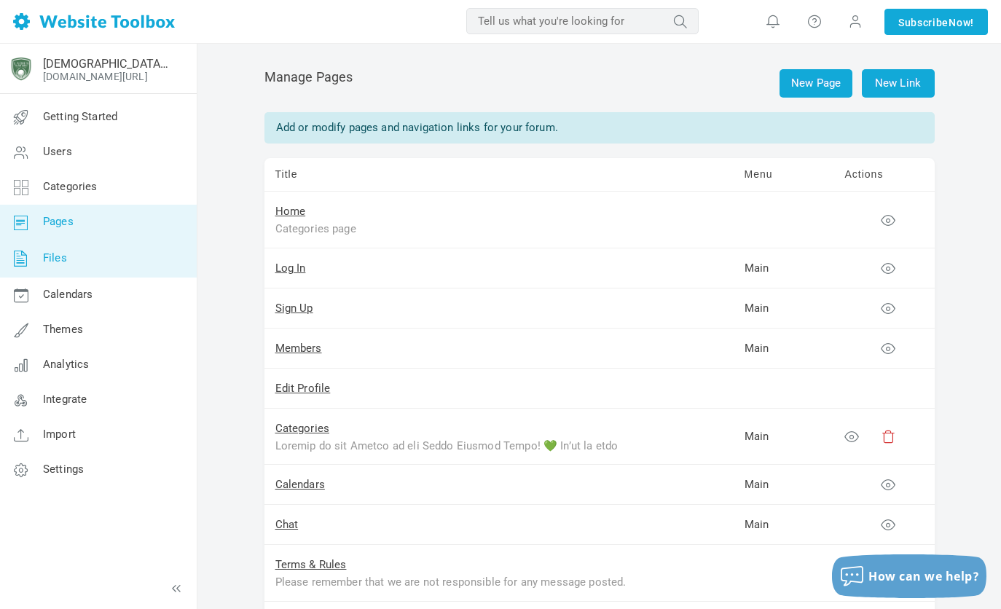
click at [79, 242] on link "Files" at bounding box center [97, 259] width 197 height 38
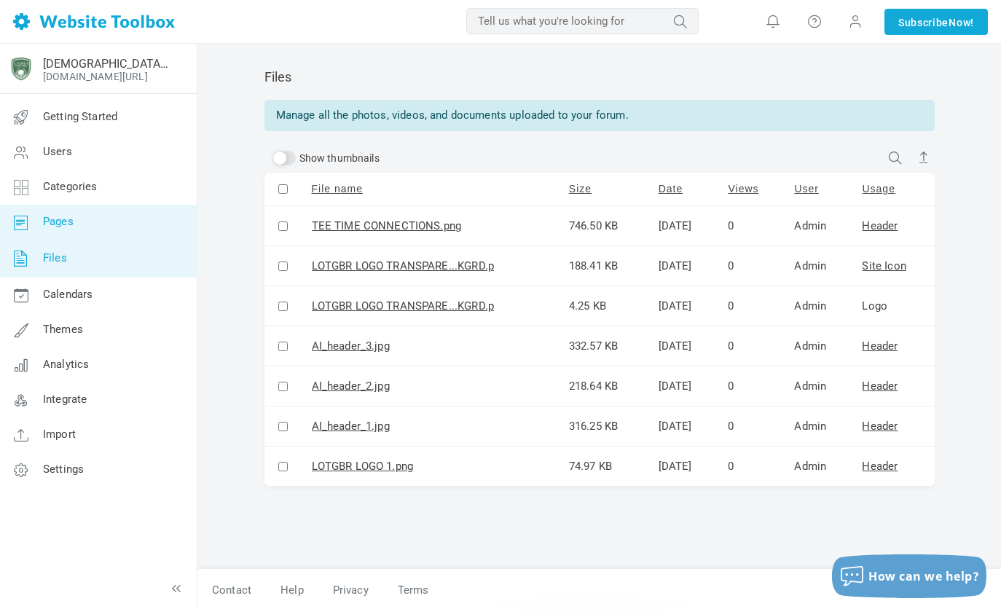
click at [77, 230] on link "Pages" at bounding box center [97, 222] width 197 height 35
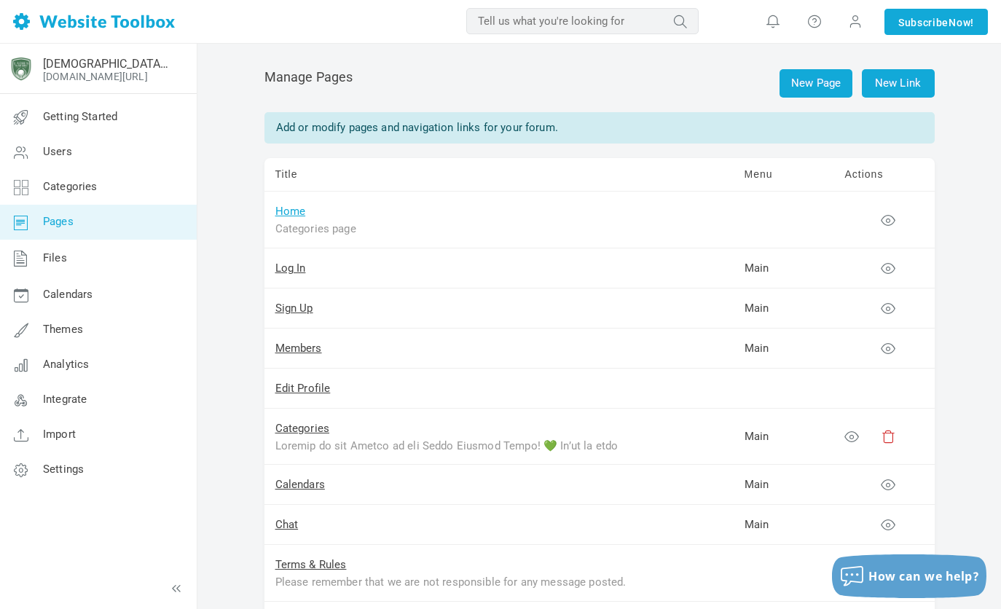
click at [289, 208] on link "Home" at bounding box center [290, 211] width 31 height 13
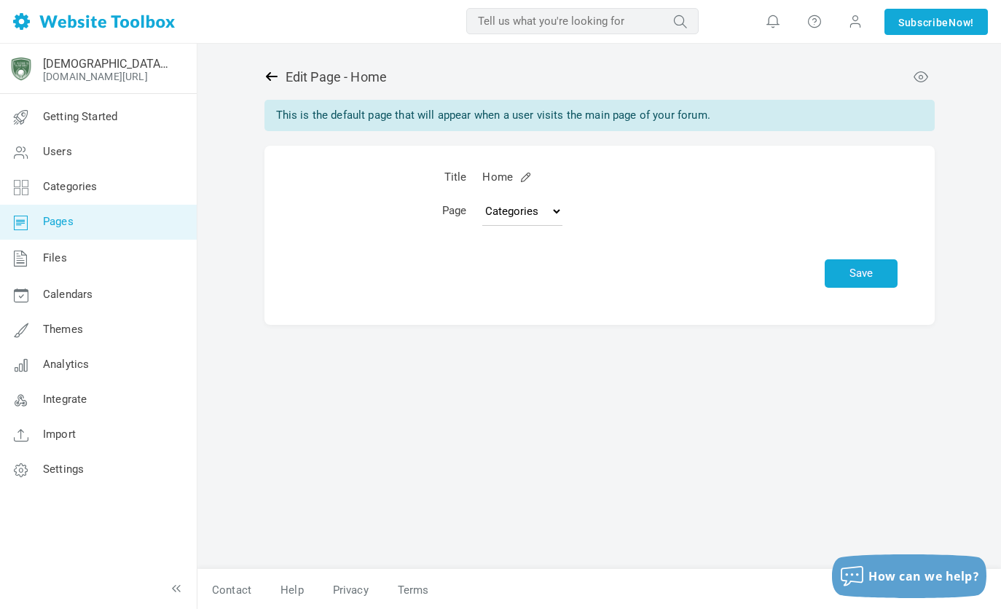
click at [267, 79] on icon at bounding box center [272, 76] width 15 height 15
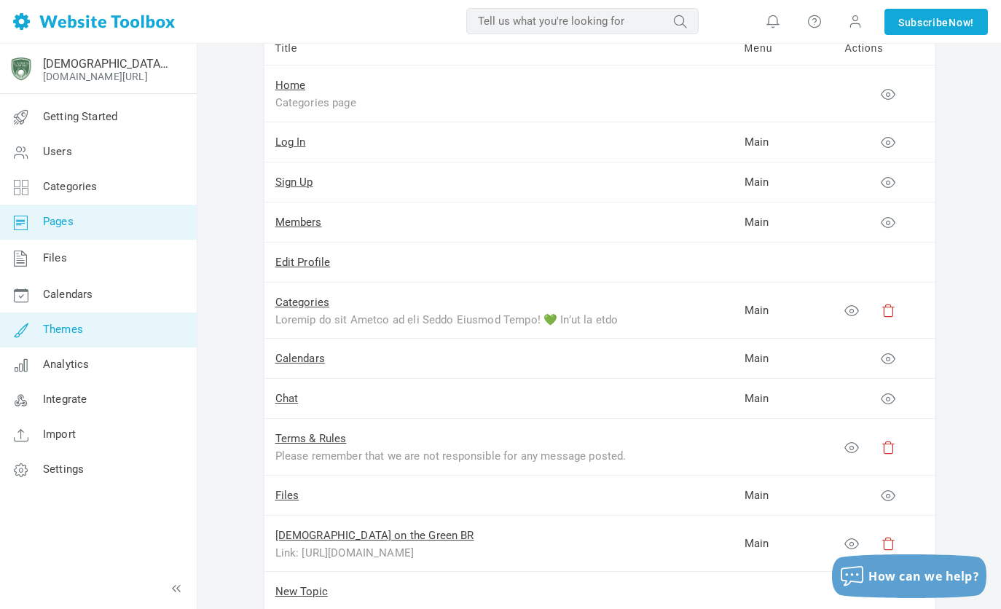
scroll to position [125, 0]
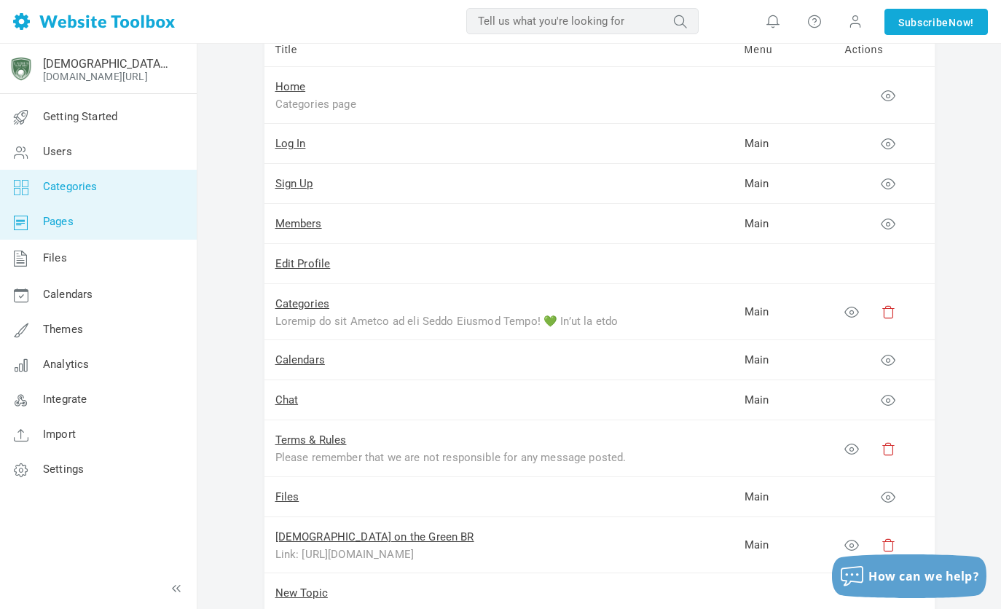
click at [84, 176] on link "Categories" at bounding box center [97, 187] width 197 height 35
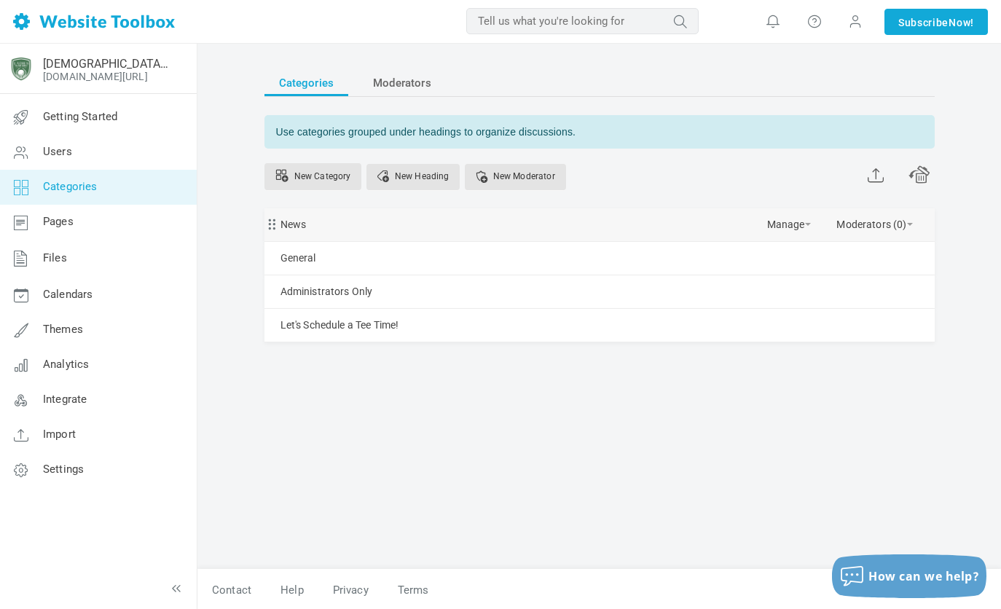
click at [658, 226] on div "News [GEOGRAPHIC_DATA] Edit [GEOGRAPHIC_DATA] View Category Change Permissions …" at bounding box center [600, 224] width 670 height 33
click at [806, 219] on link "Manage" at bounding box center [789, 221] width 44 height 26
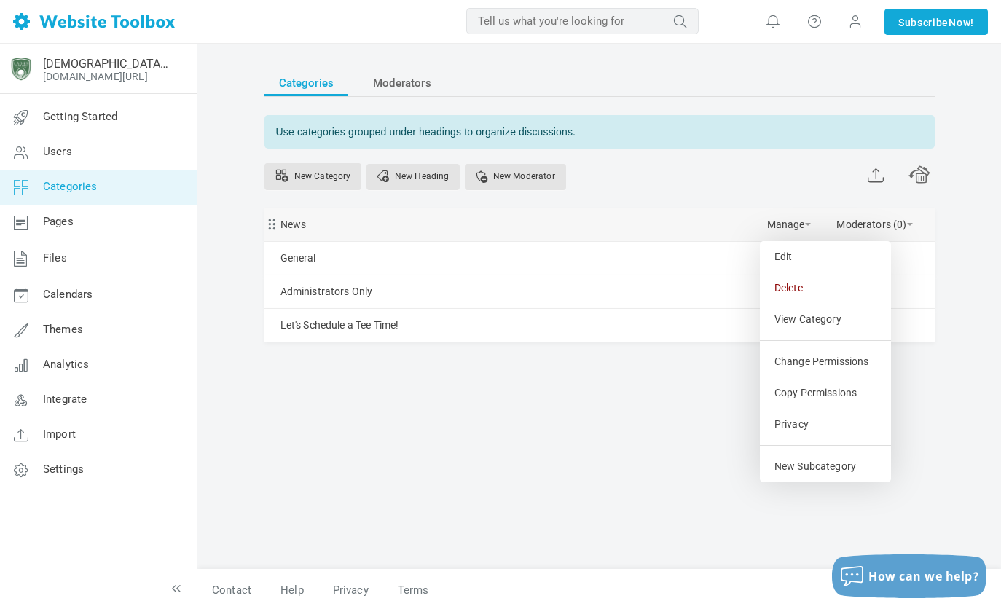
click at [786, 450] on div "Edit [GEOGRAPHIC_DATA] View Category Change Permissions Copy Permissions Privac…" at bounding box center [825, 361] width 131 height 241
click at [788, 462] on link "New Subcategory" at bounding box center [825, 466] width 131 height 31
select select "987316"
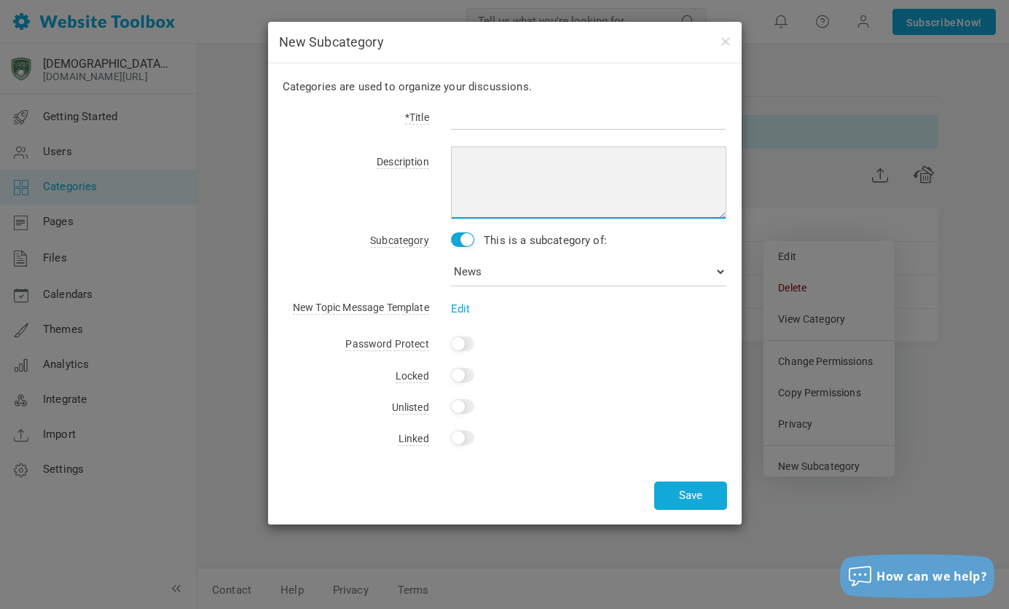
click at [523, 180] on textarea at bounding box center [589, 182] width 276 height 73
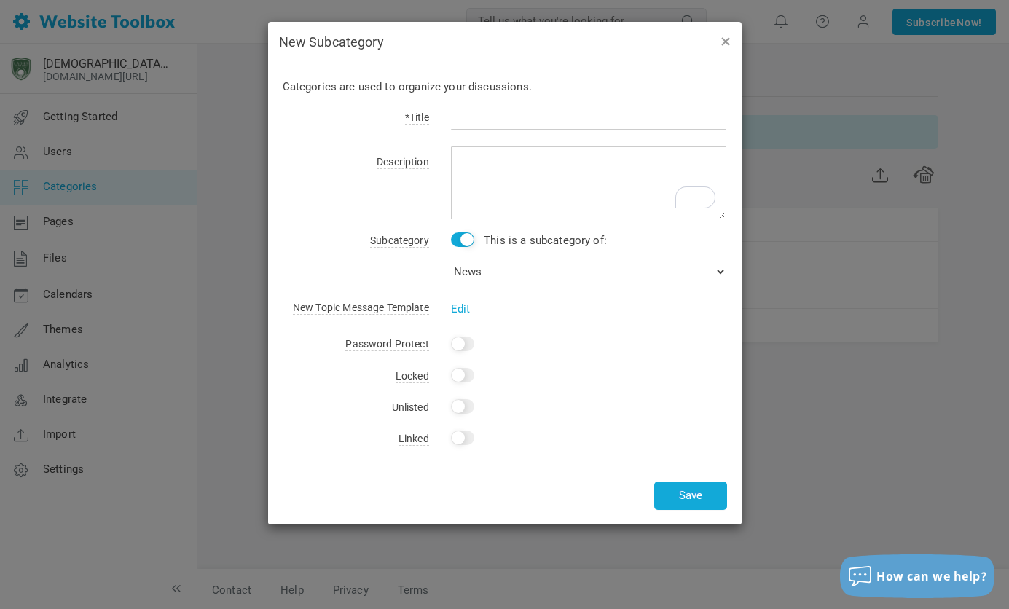
click at [729, 44] on button "button" at bounding box center [725, 41] width 12 height 16
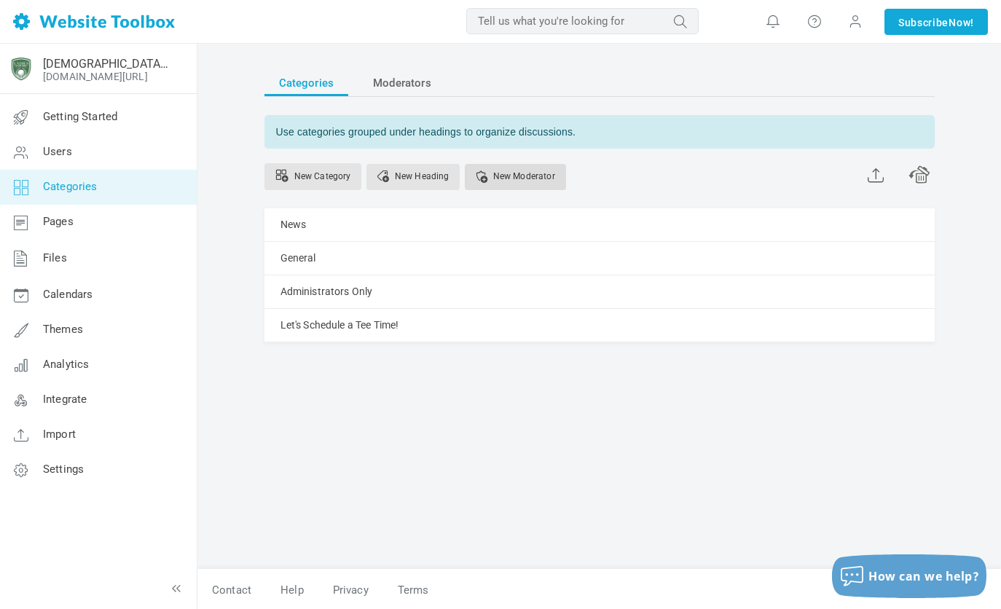
click at [519, 181] on link "New Moderator" at bounding box center [515, 177] width 101 height 26
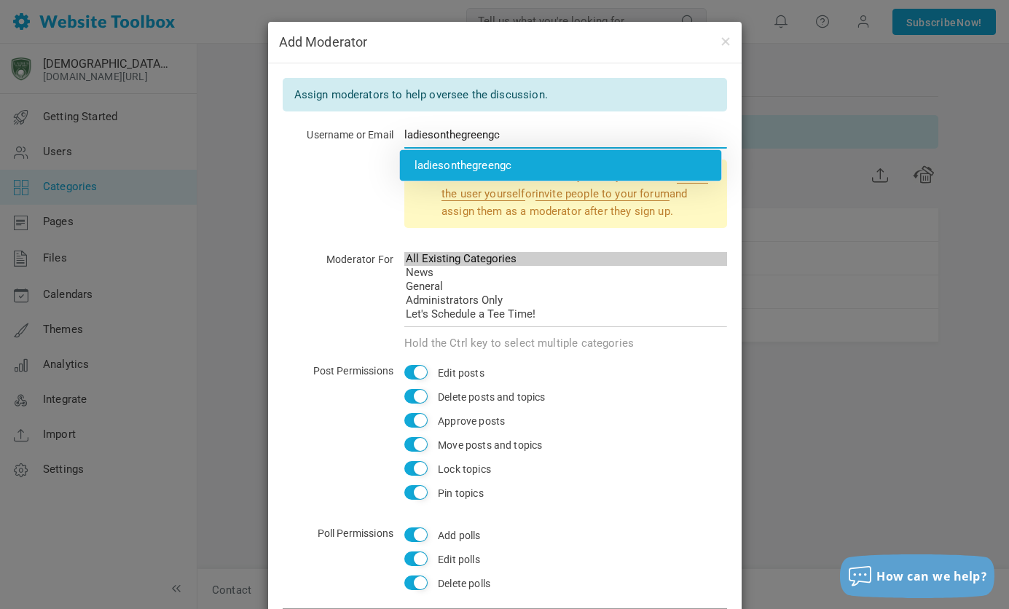
click at [470, 157] on div "ladiesonthegreengc" at bounding box center [560, 165] width 321 height 31
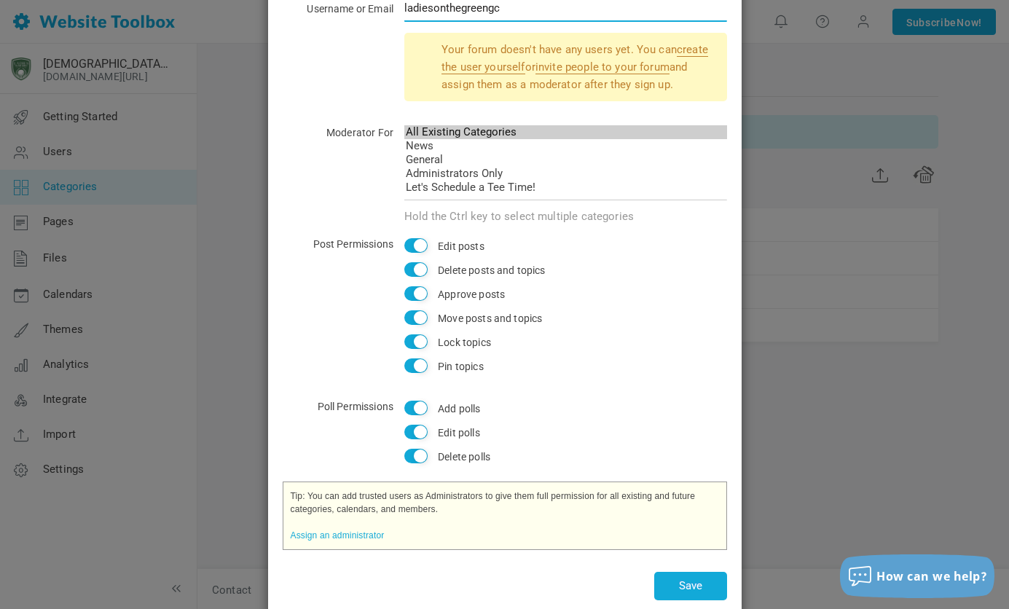
scroll to position [166, 0]
type input "ladiesonthegreengc"
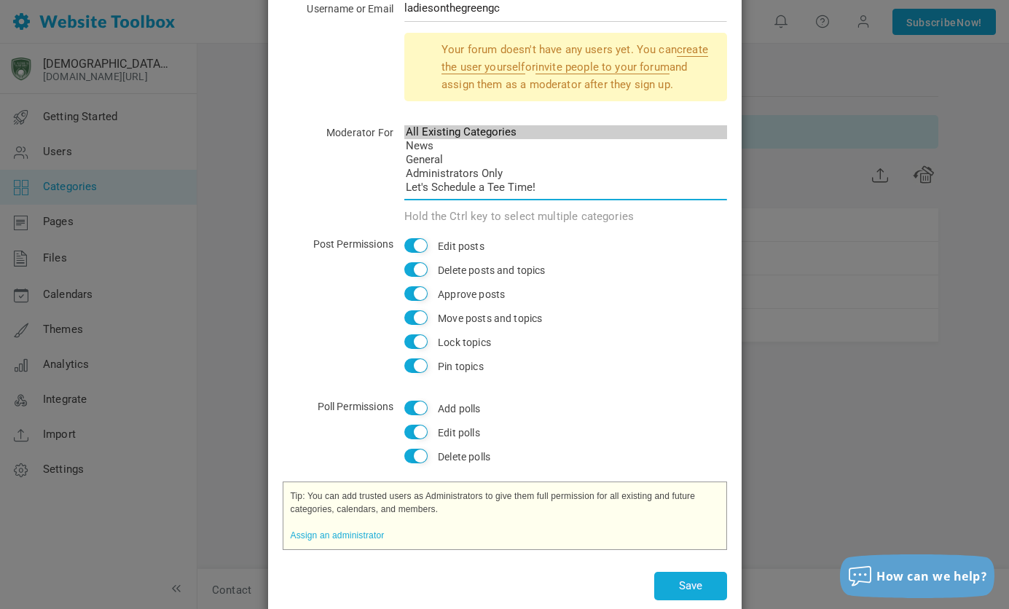
select select "987316"
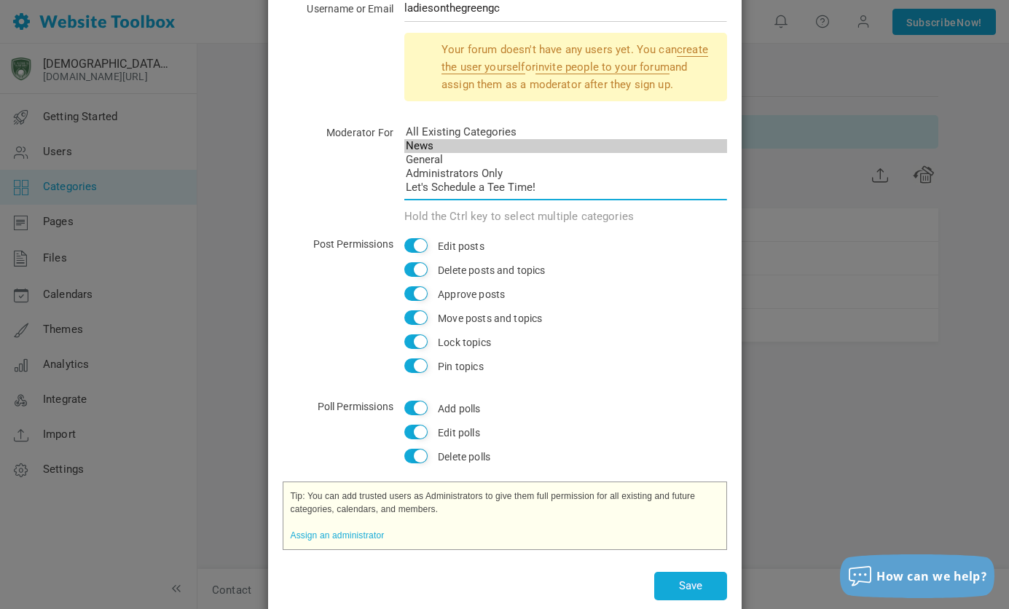
click at [421, 149] on option "News" at bounding box center [565, 146] width 323 height 14
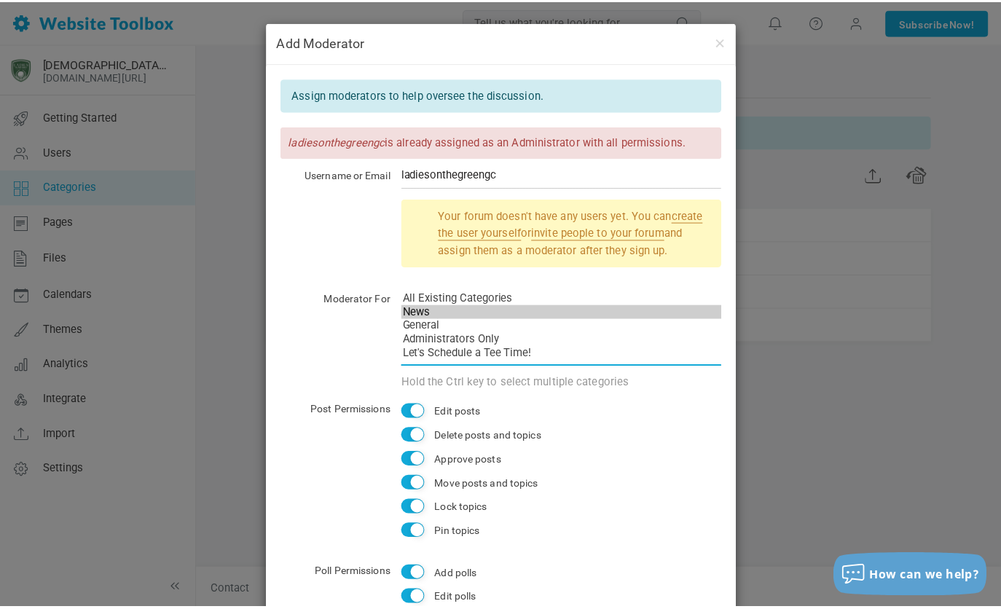
scroll to position [0, 0]
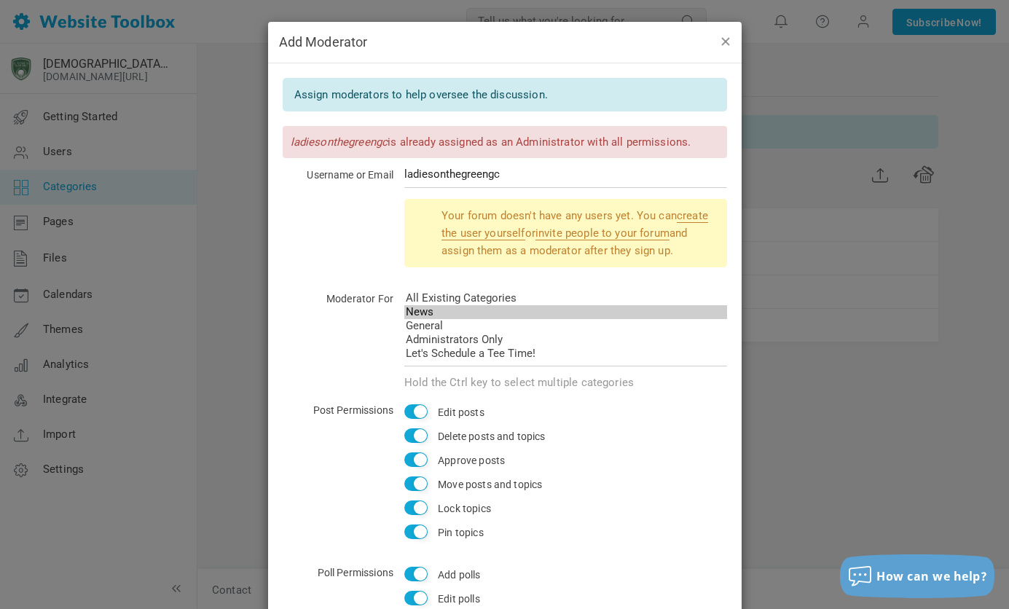
click at [719, 39] on button "button" at bounding box center [725, 41] width 12 height 16
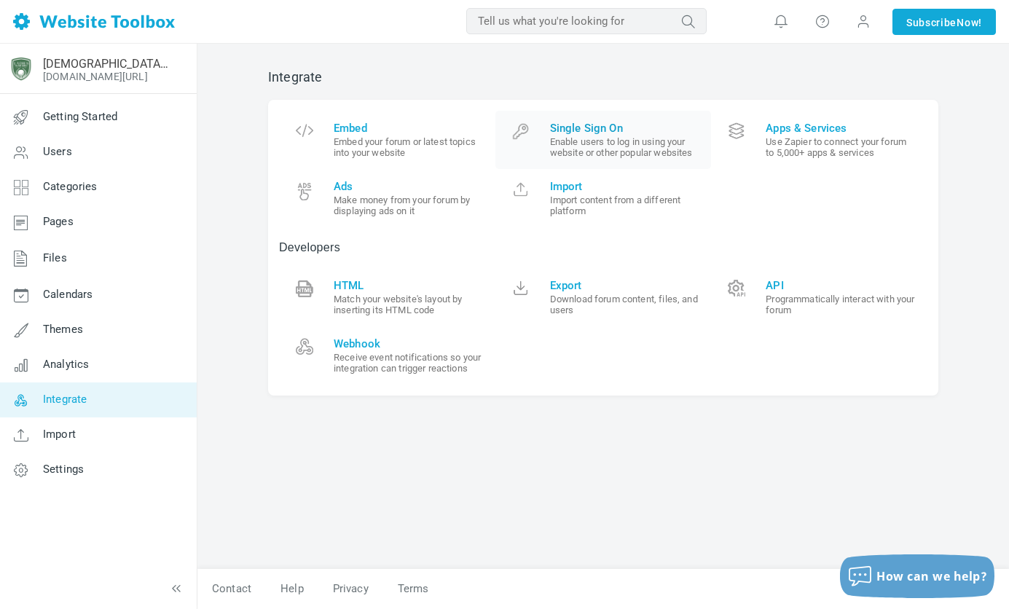
click at [601, 126] on span "Single Sign On" at bounding box center [625, 128] width 151 height 13
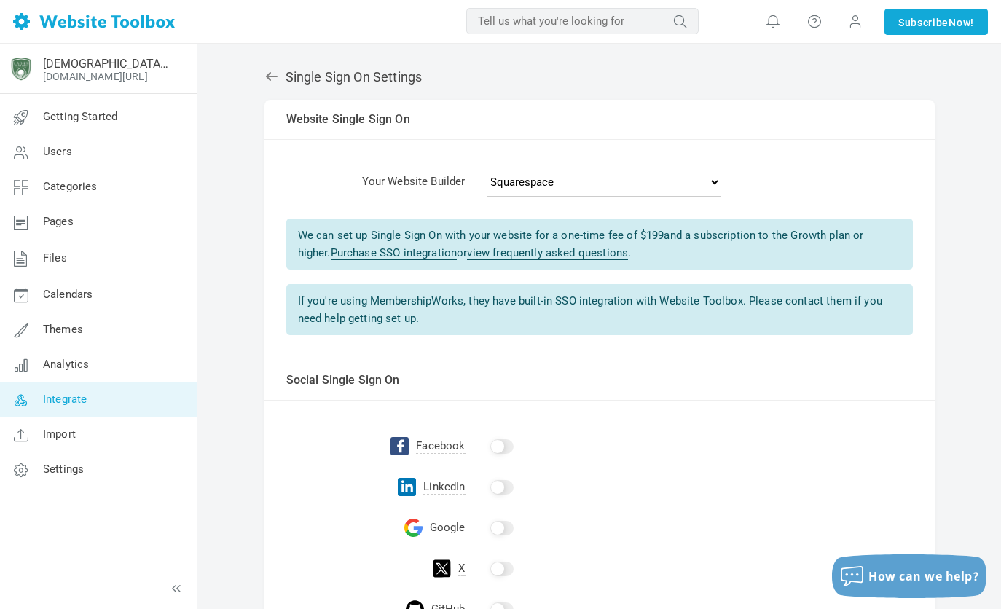
click at [498, 447] on input "checkbox" at bounding box center [501, 446] width 23 height 15
checkbox input "true"
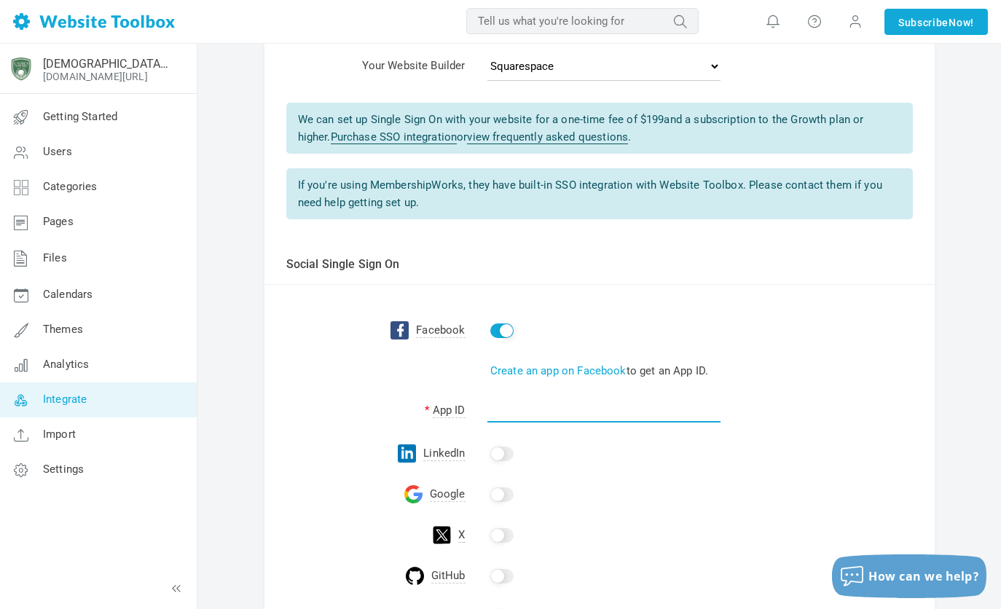
click at [504, 421] on input "text" at bounding box center [604, 409] width 233 height 28
paste input "1450689139482614"
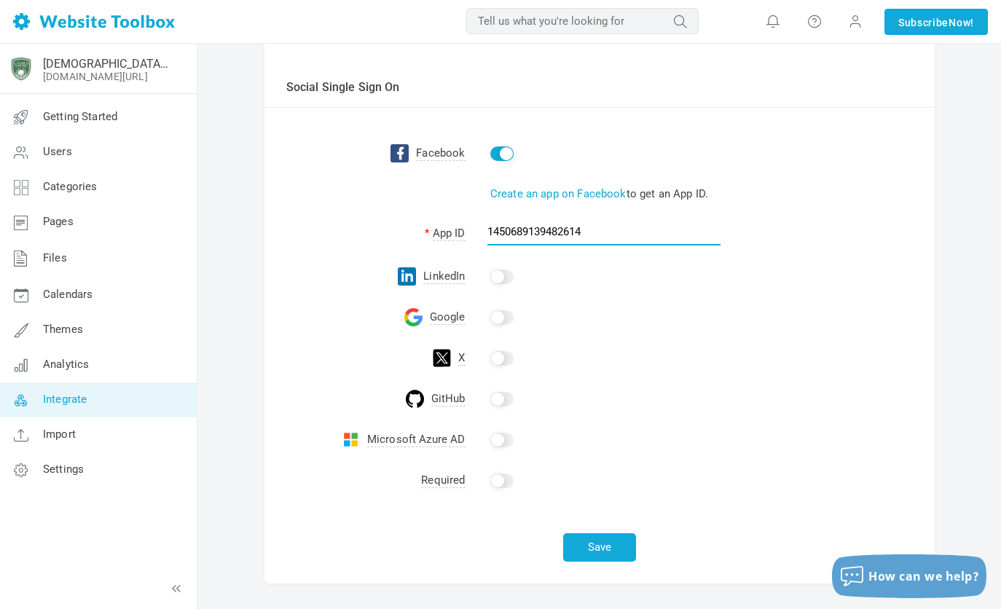
scroll to position [345, 0]
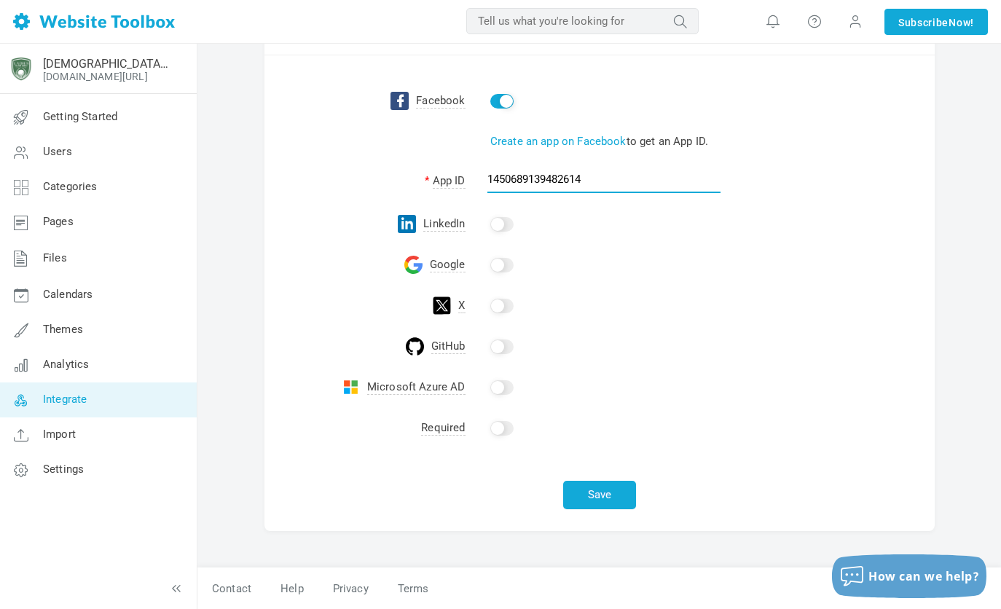
type input "1450689139482614"
click at [584, 488] on button "Save" at bounding box center [599, 495] width 73 height 28
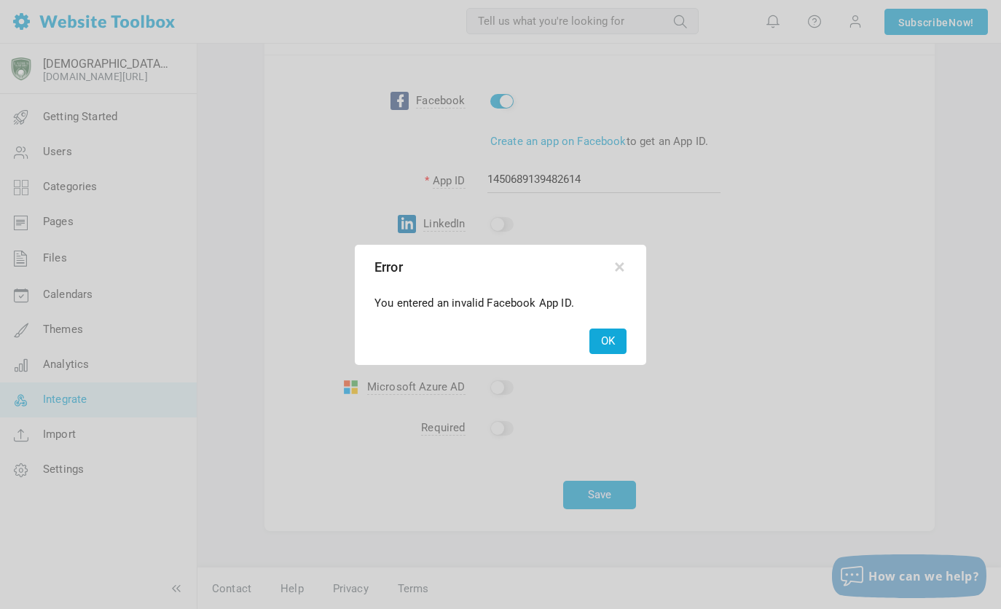
click at [615, 342] on button "OK" at bounding box center [608, 342] width 37 height 26
